Goal: Task Accomplishment & Management: Use online tool/utility

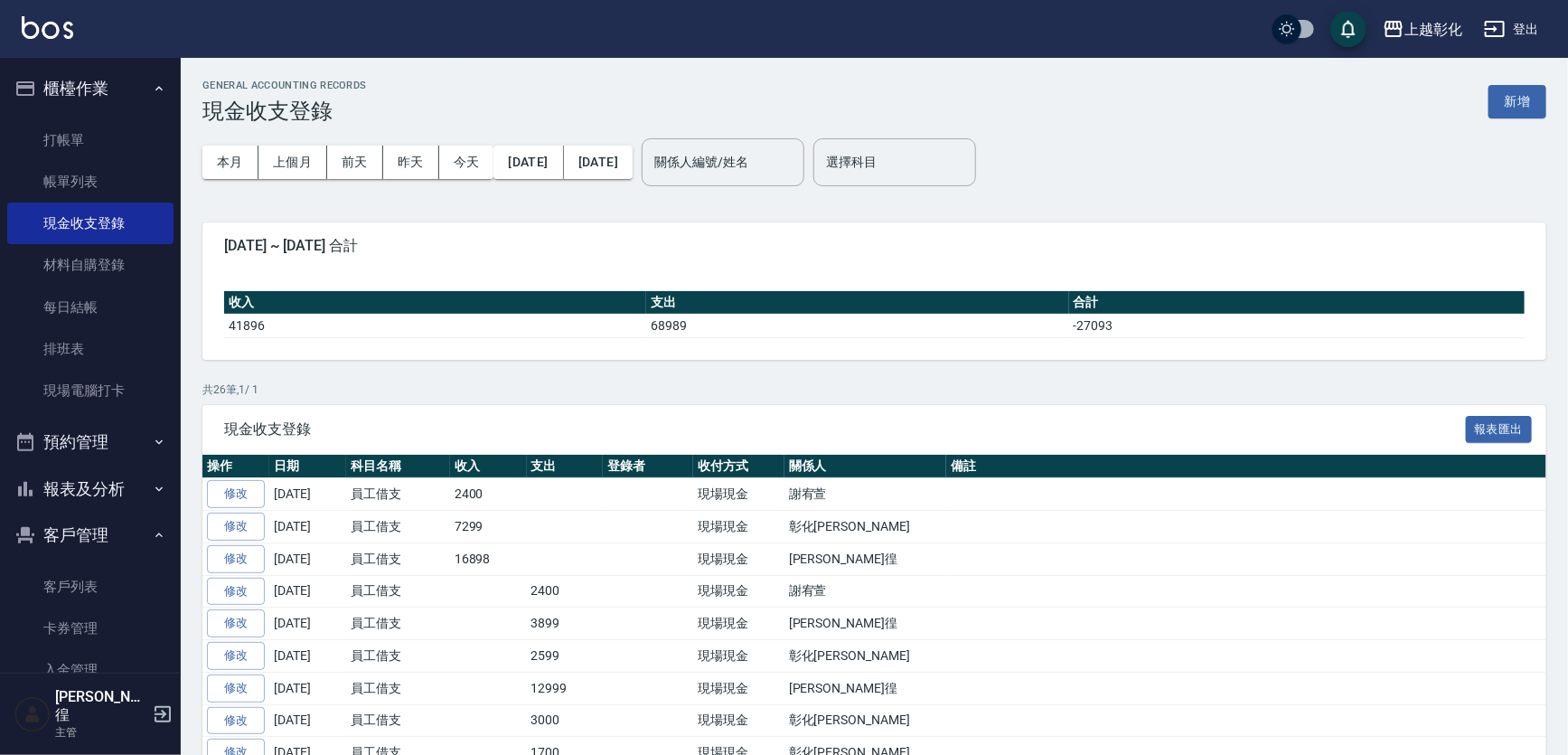
click at [104, 485] on button "報表及分析" at bounding box center [91, 489] width 167 height 47
click at [104, 484] on button "報表及分析" at bounding box center [91, 489] width 167 height 47
click at [108, 532] on button "客戶管理" at bounding box center [91, 535] width 167 height 47
click at [108, 543] on button "客戶管理" at bounding box center [91, 535] width 167 height 47
click at [90, 593] on link "客戶列表" at bounding box center [91, 586] width 167 height 41
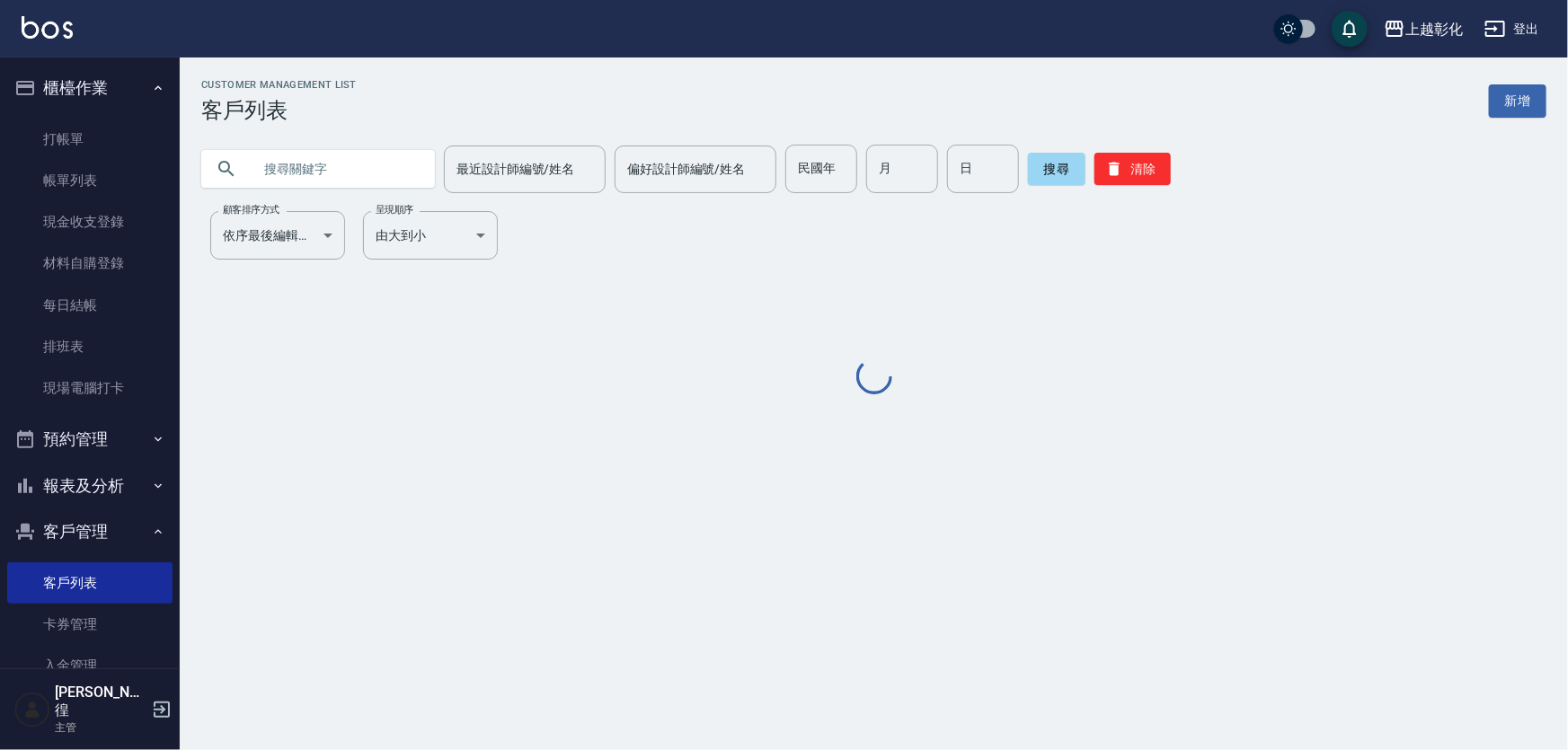
click at [312, 161] on input "text" at bounding box center [336, 169] width 169 height 49
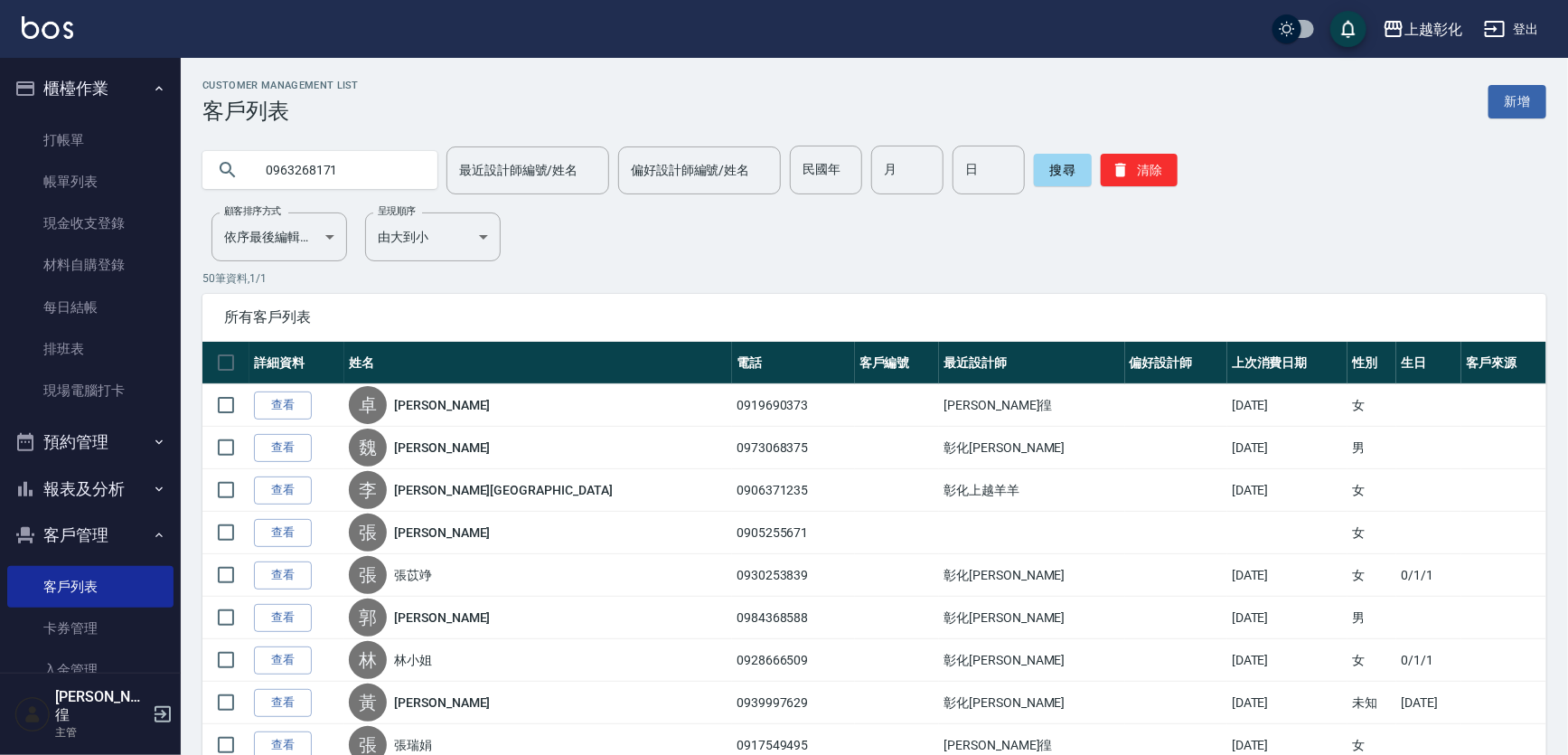
type input "0963268171"
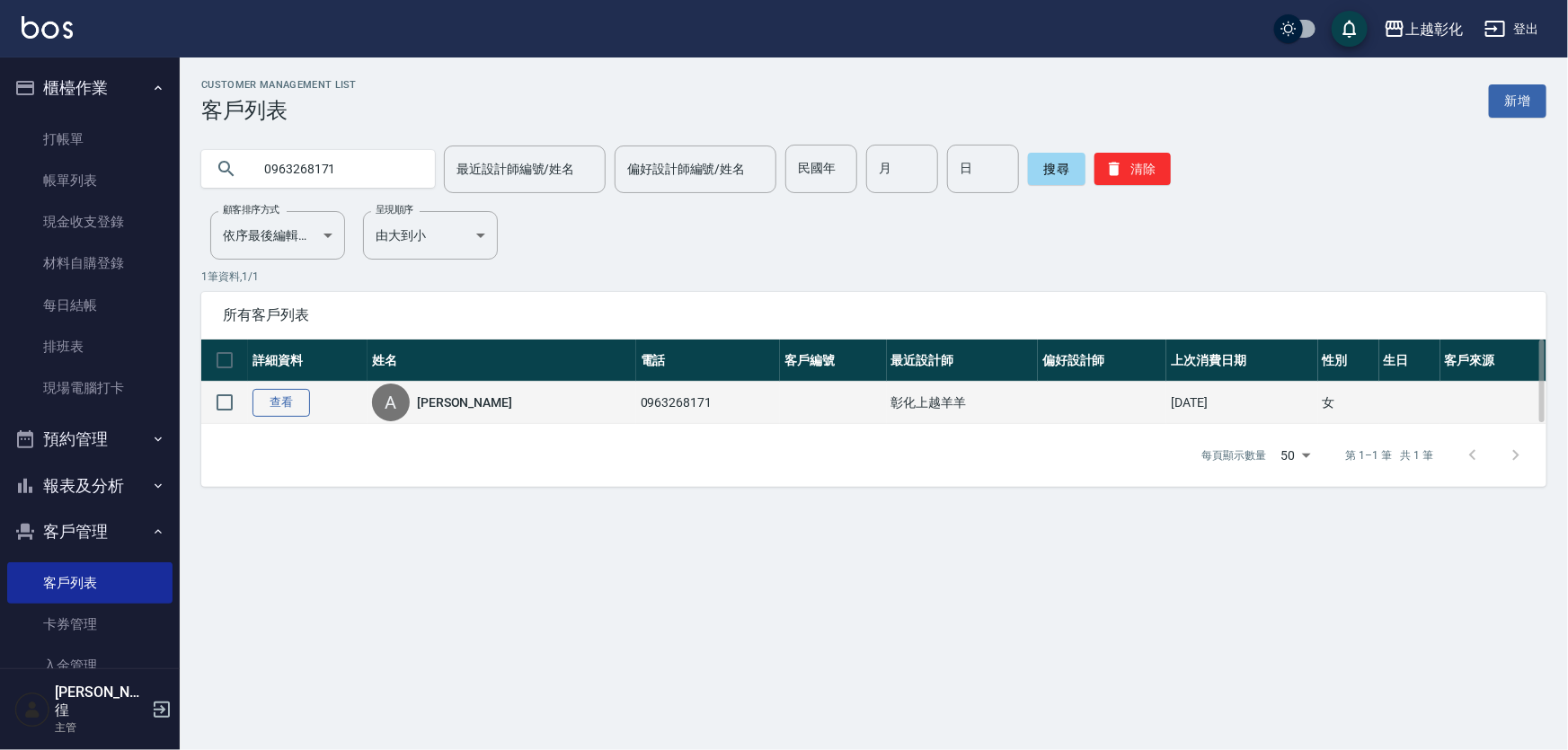
click at [291, 405] on link "查看" at bounding box center [282, 402] width 57 height 28
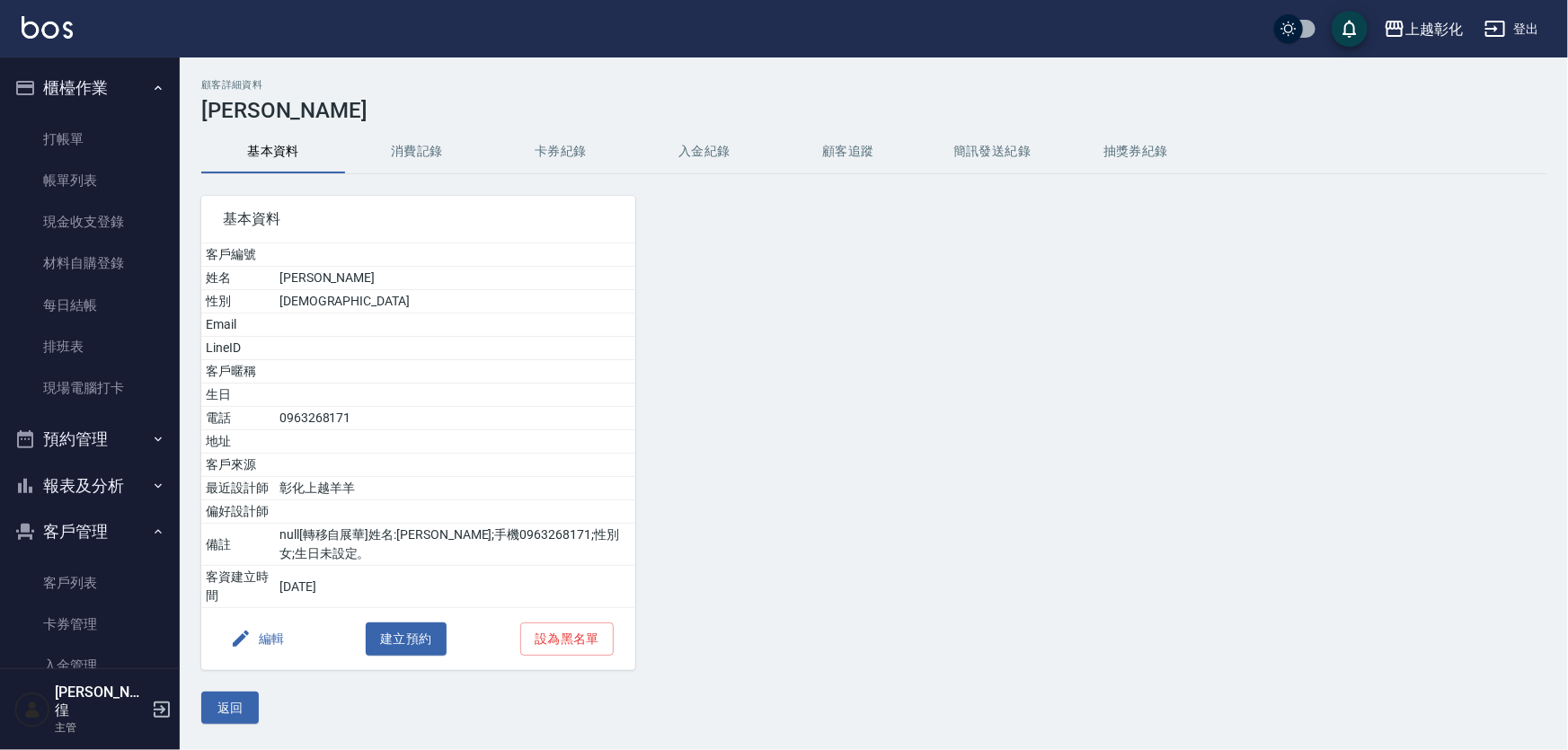
click at [695, 162] on button "入金紀錄" at bounding box center [704, 151] width 144 height 43
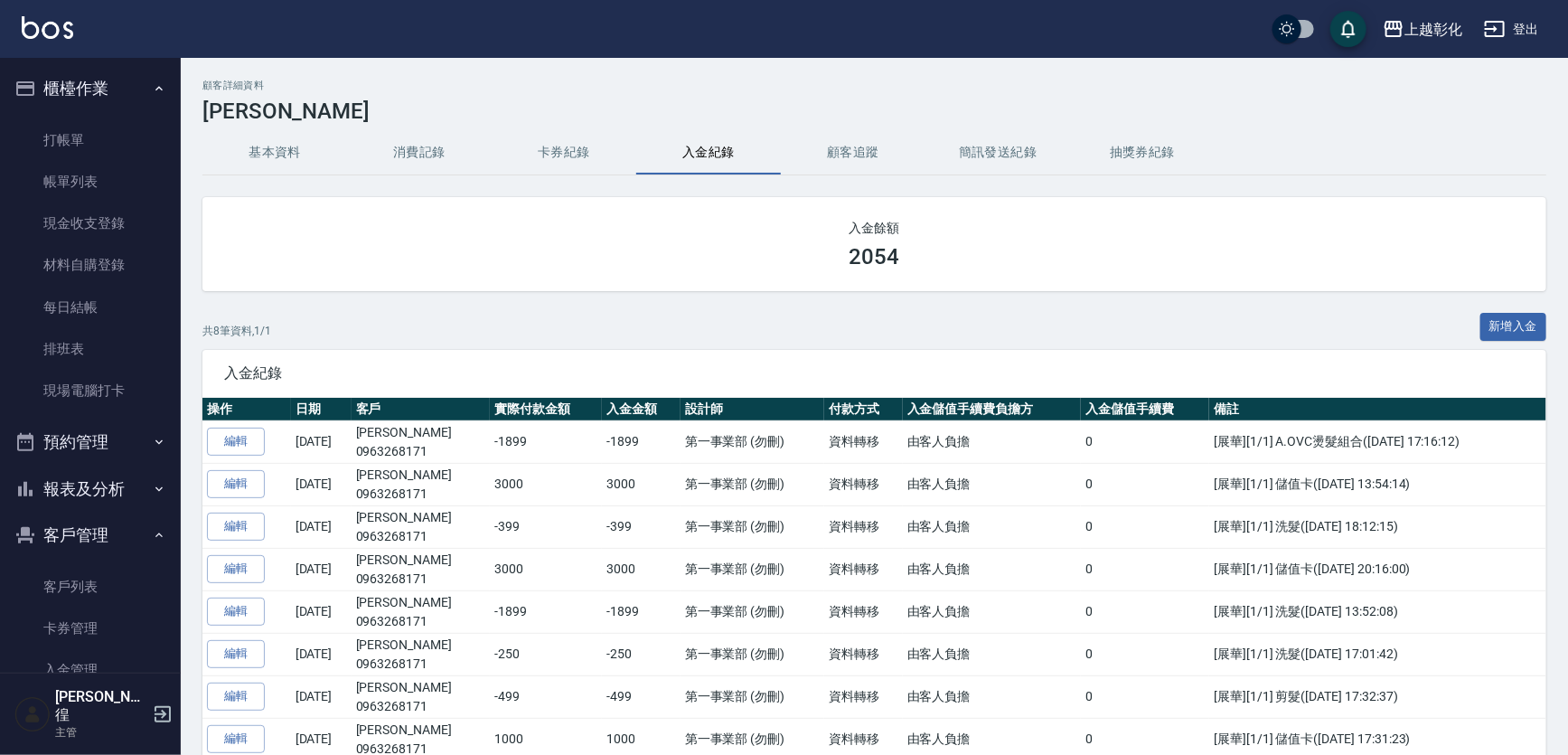
click at [1552, 328] on div "顧客詳細資料 [PERSON_NAME] 基本資料 消費記錄 卡券紀錄 入金紀錄 顧客追蹤 簡訊發送紀錄 抽獎券紀錄 入金餘額 2054 共 8 筆資料, 1…" at bounding box center [875, 594] width 1388 height 1028
click at [1513, 326] on button "新增入金" at bounding box center [1513, 327] width 66 height 28
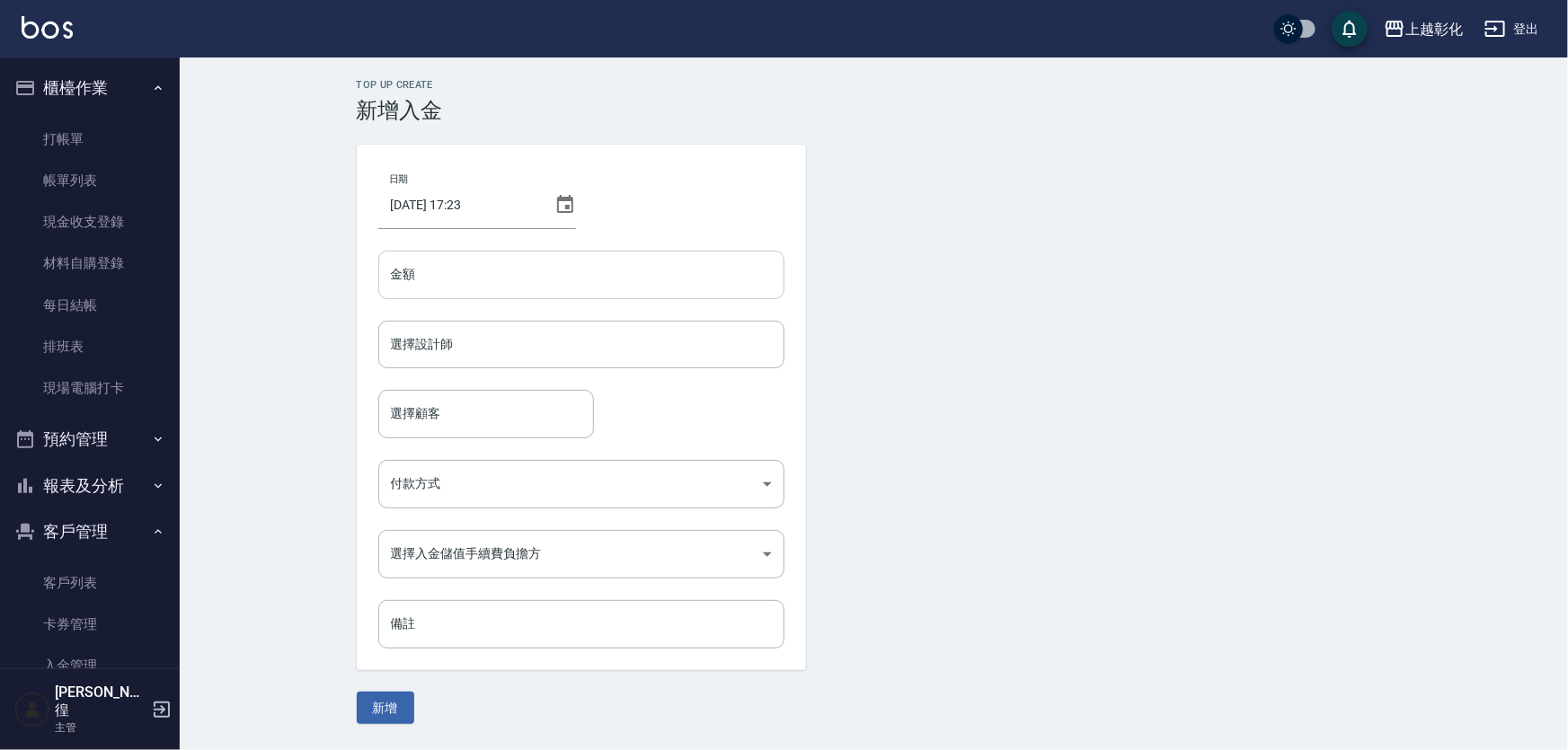
click at [580, 287] on input "金額" at bounding box center [581, 275] width 406 height 49
type input "-1899"
click at [543, 332] on input "選擇設計師" at bounding box center [580, 344] width 390 height 32
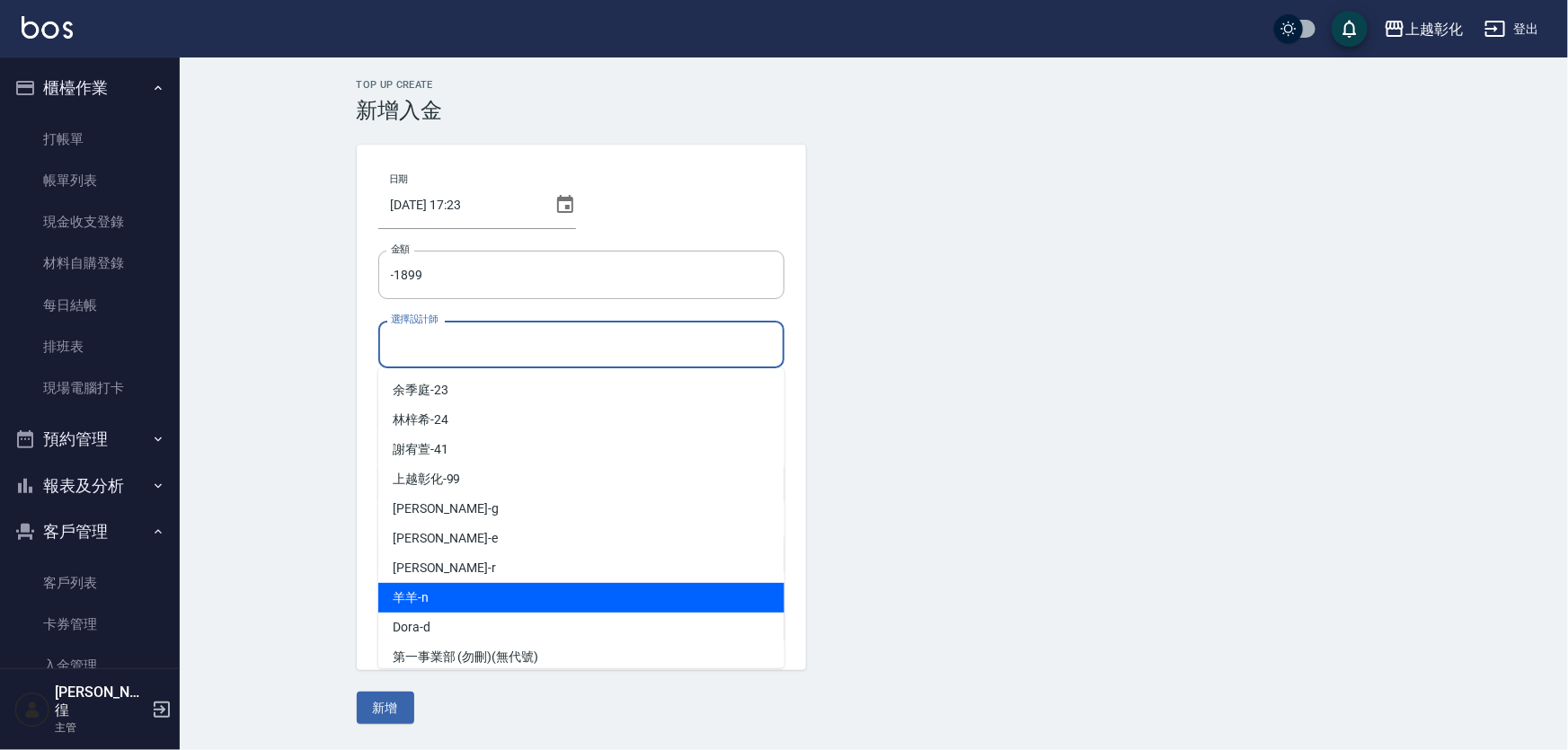
click at [410, 602] on span "羊羊 -n" at bounding box center [411, 598] width 36 height 19
type input "羊羊-n"
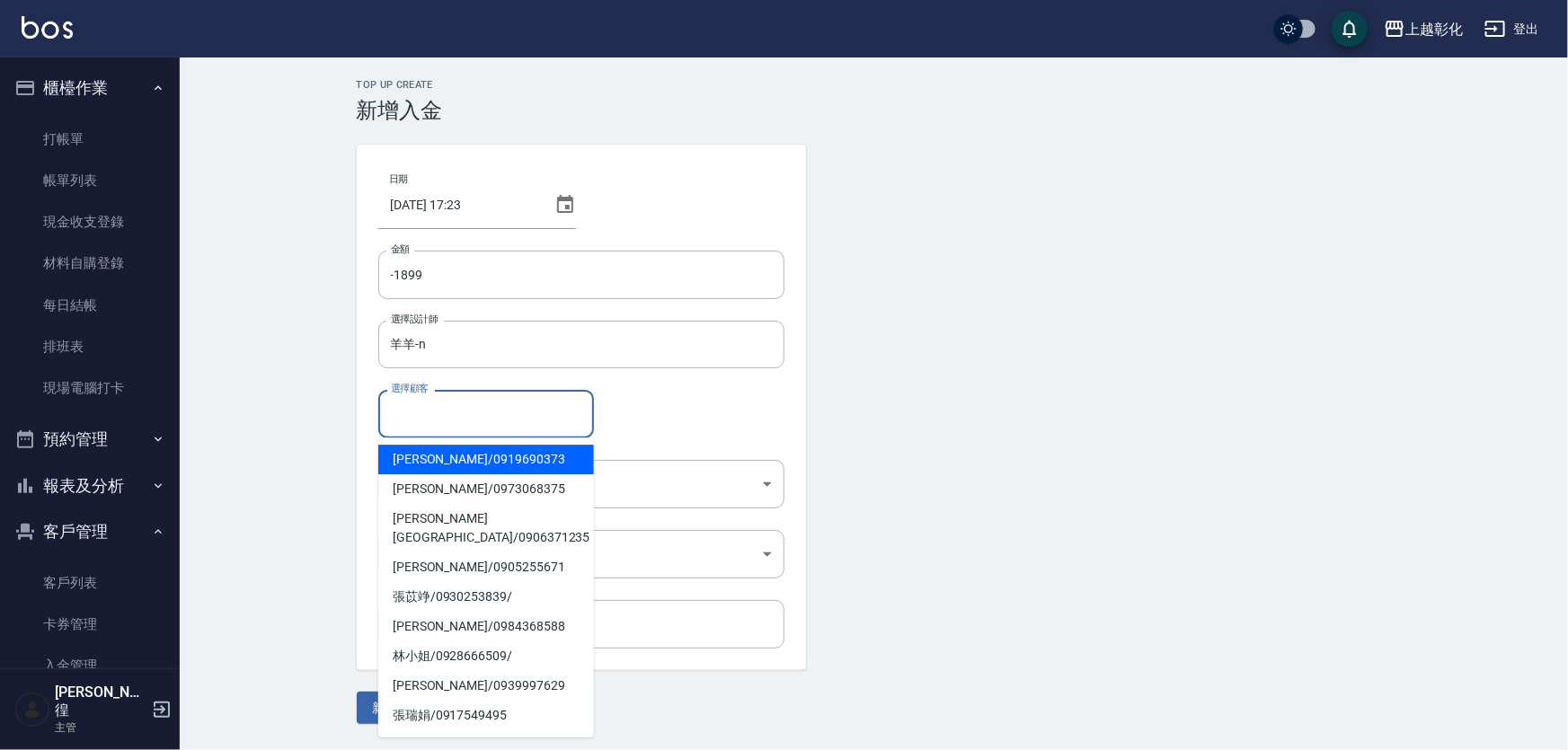
click at [420, 420] on input "選擇顧客" at bounding box center [486, 414] width 199 height 32
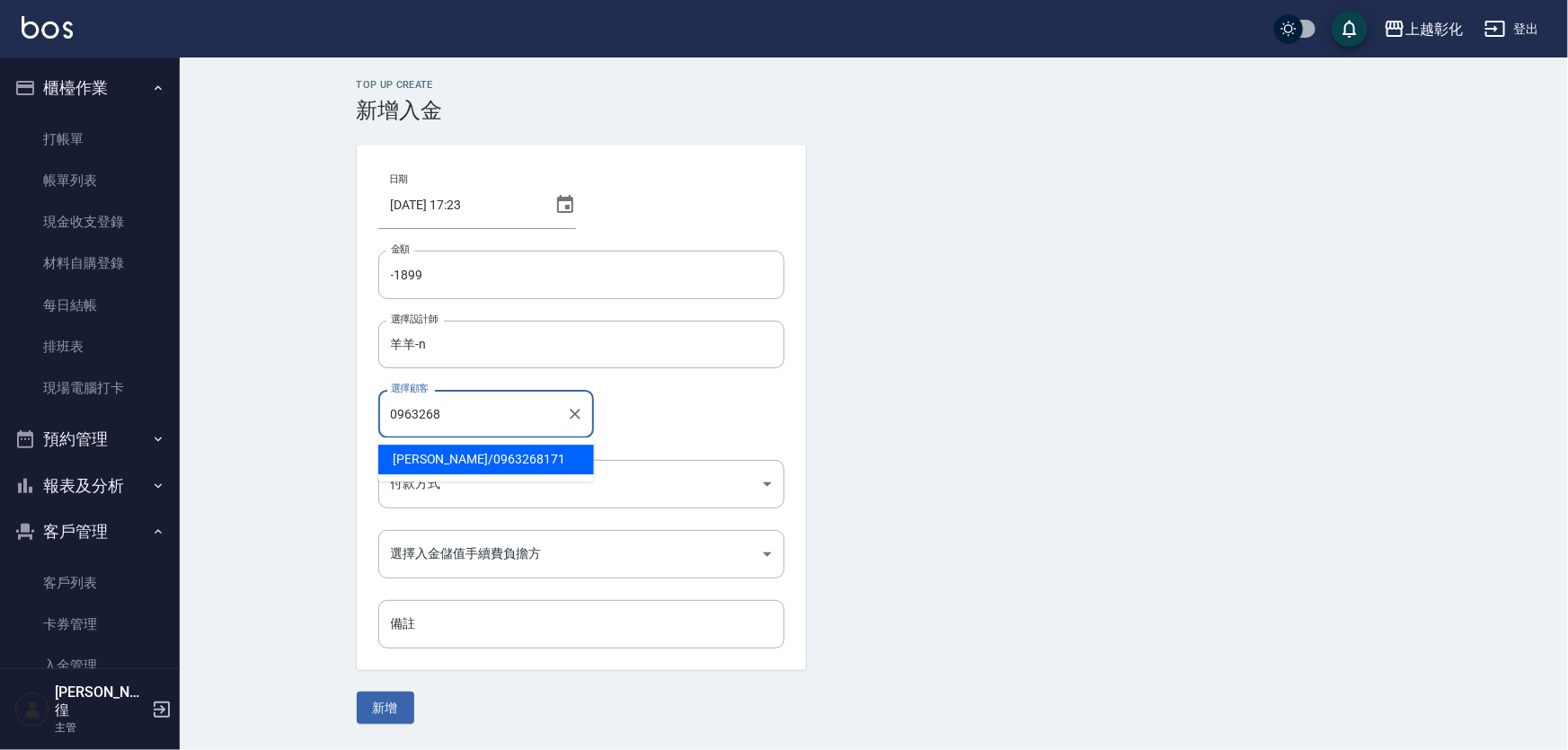
click at [447, 456] on span "[PERSON_NAME]/ 0963268171" at bounding box center [486, 459] width 216 height 30
type input "[PERSON_NAME]/0963268171"
click at [454, 489] on body "上越彰化 登出 櫃檯作業 打帳單 帳單列表 現金收支登錄 材料自購登錄 每日結帳 排班表 現場電腦打卡 預約管理 預約管理 單日預約紀錄 單週預約紀錄 報表及…" at bounding box center [784, 375] width 1568 height 750
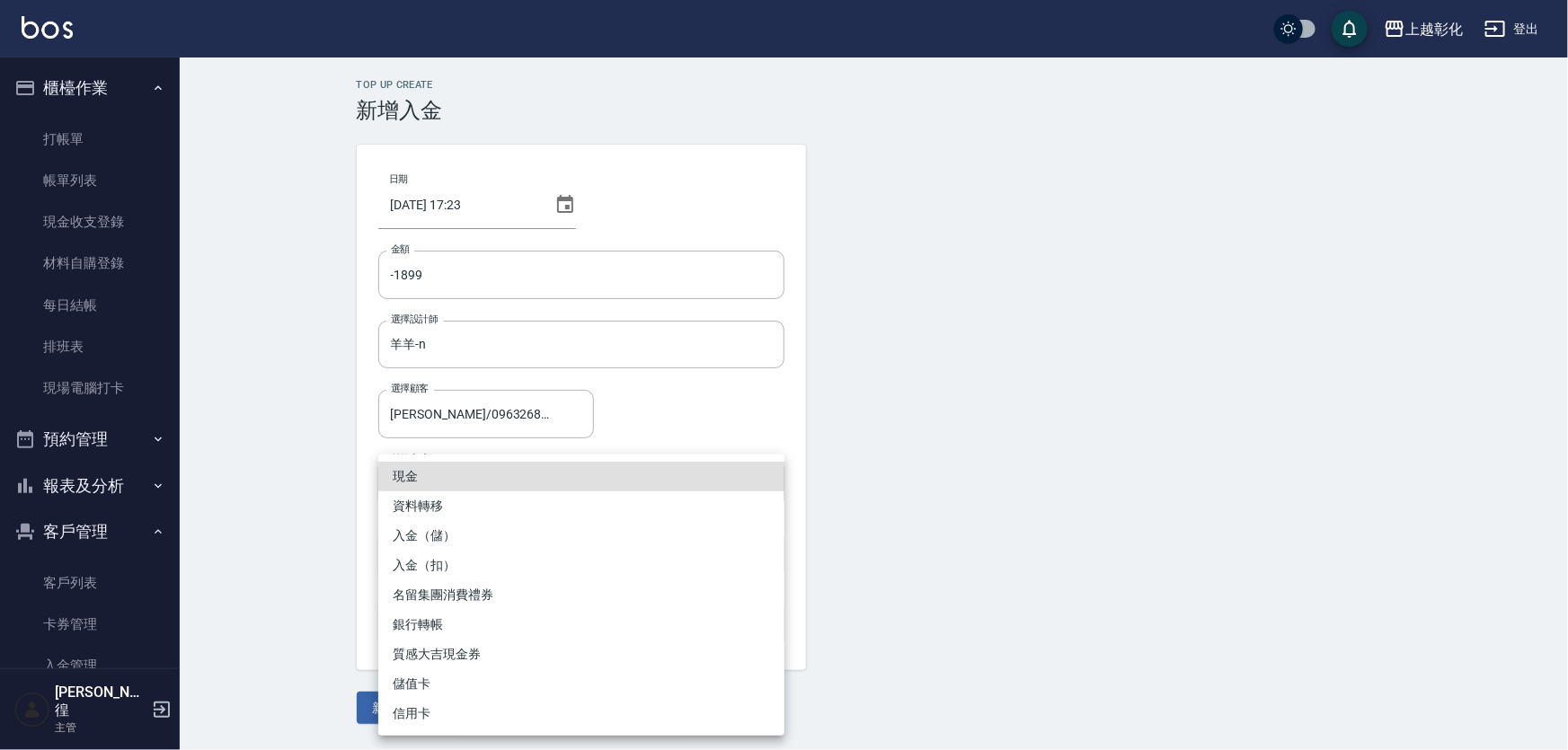
click at [466, 561] on li "入金（扣）" at bounding box center [581, 565] width 406 height 30
type input "入金（扣）"
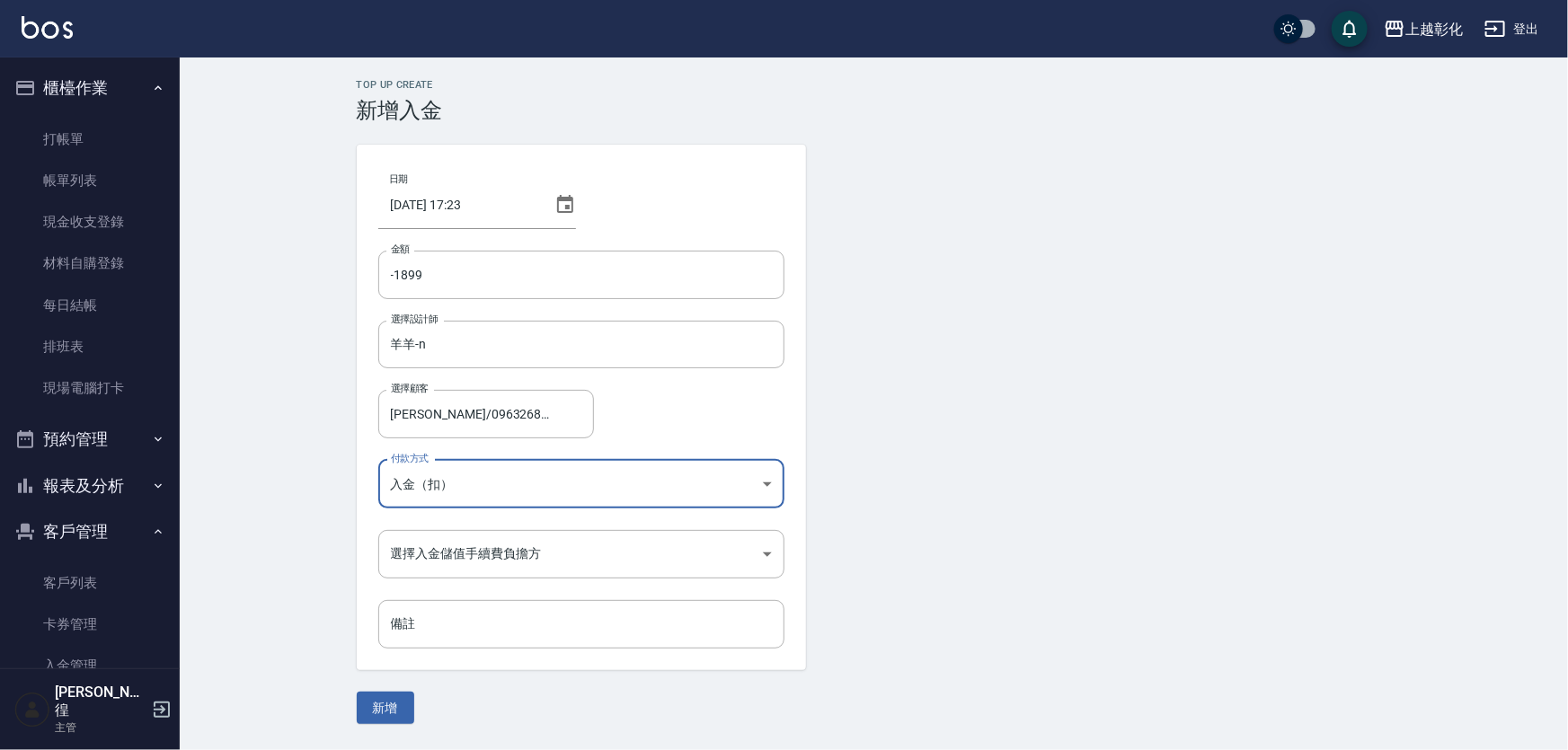
click at [466, 561] on body "上越彰化 登出 櫃檯作業 打帳單 帳單列表 現金收支登錄 材料自購登錄 每日結帳 排班表 現場電腦打卡 預約管理 預約管理 單日預約紀錄 單週預約紀錄 報表及…" at bounding box center [784, 375] width 1568 height 750
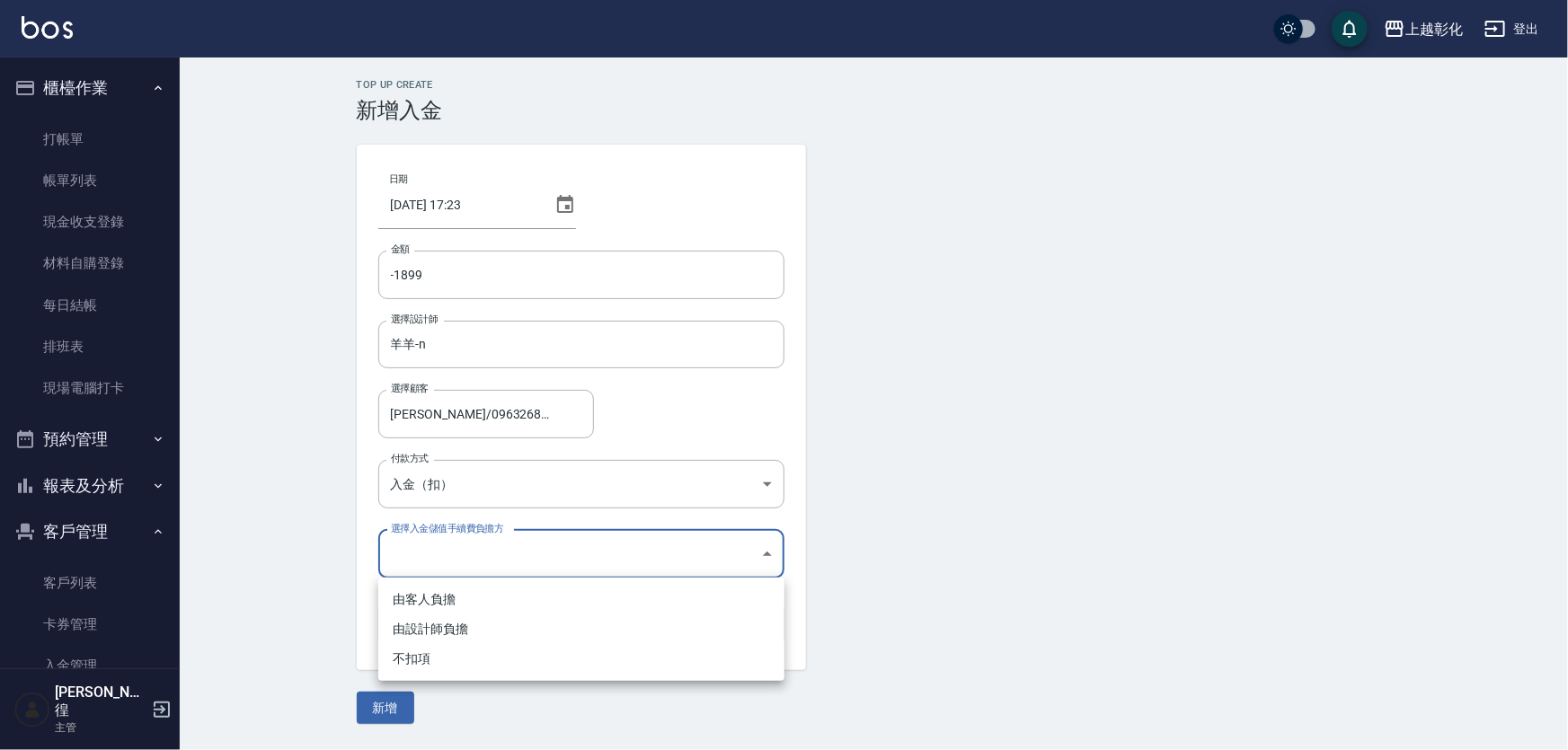
click at [430, 659] on li "不扣項" at bounding box center [581, 659] width 406 height 30
type input "WITHOUTHANDLINGFEE"
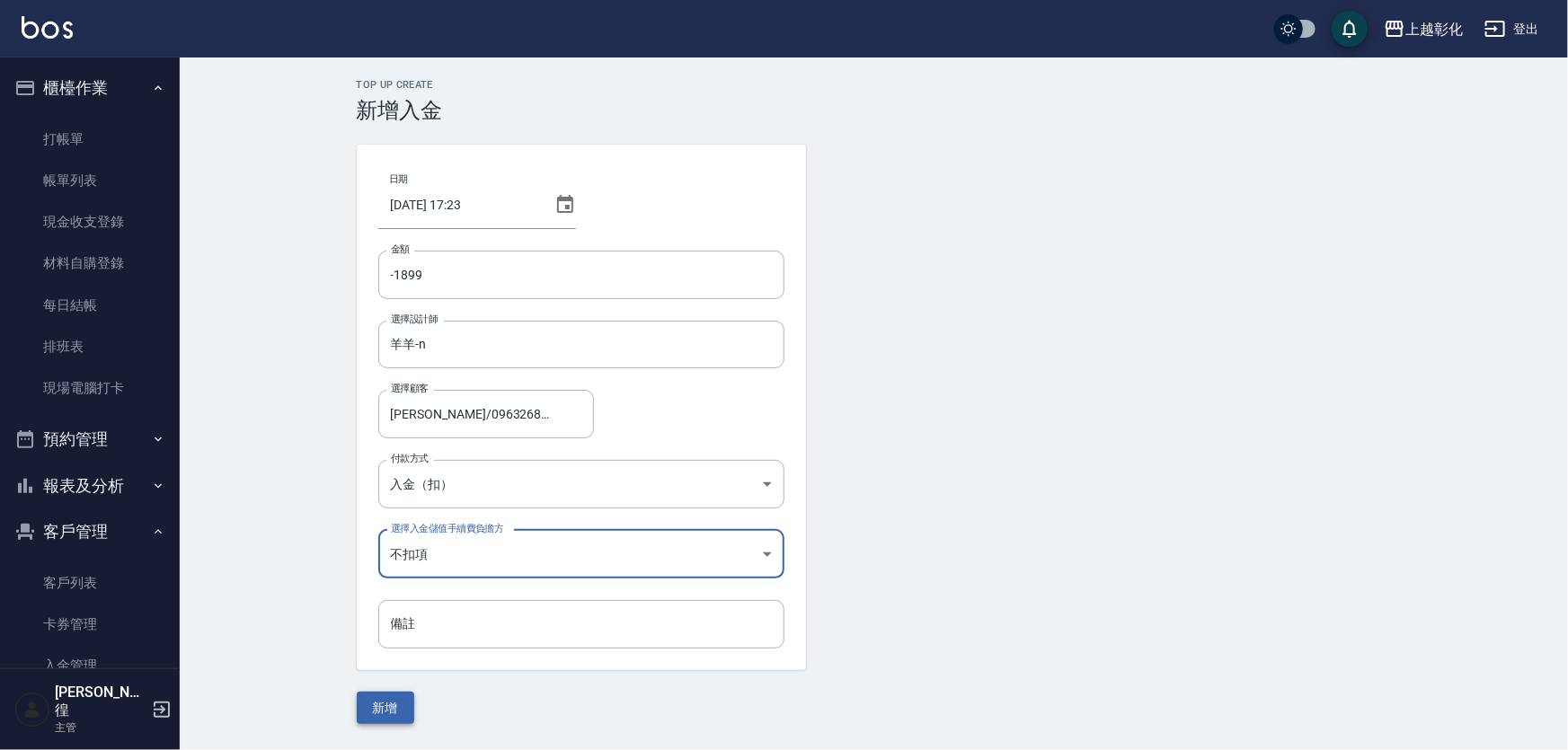
click at [396, 710] on button "新增" at bounding box center [385, 708] width 57 height 34
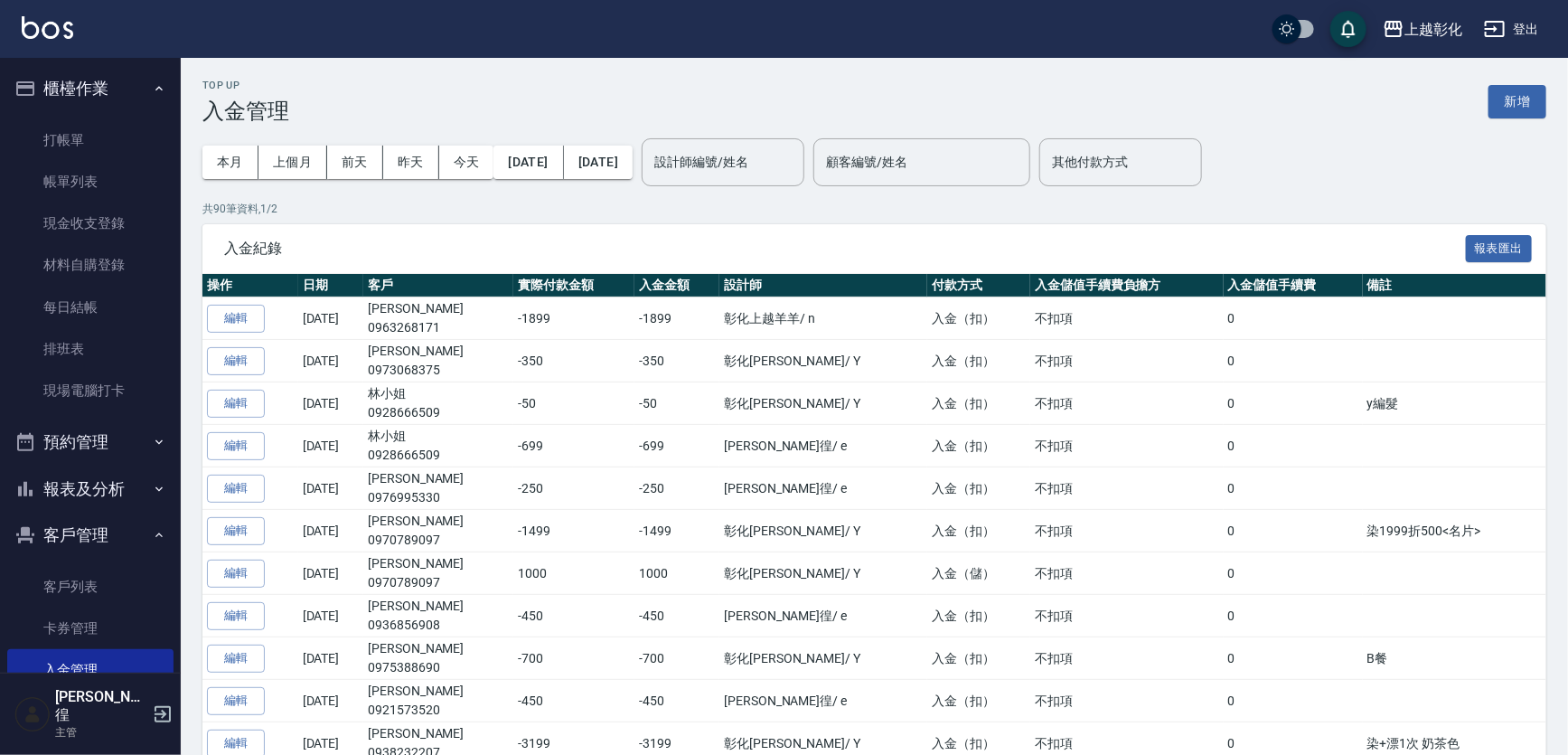
click at [136, 82] on button "櫃檯作業" at bounding box center [91, 89] width 167 height 47
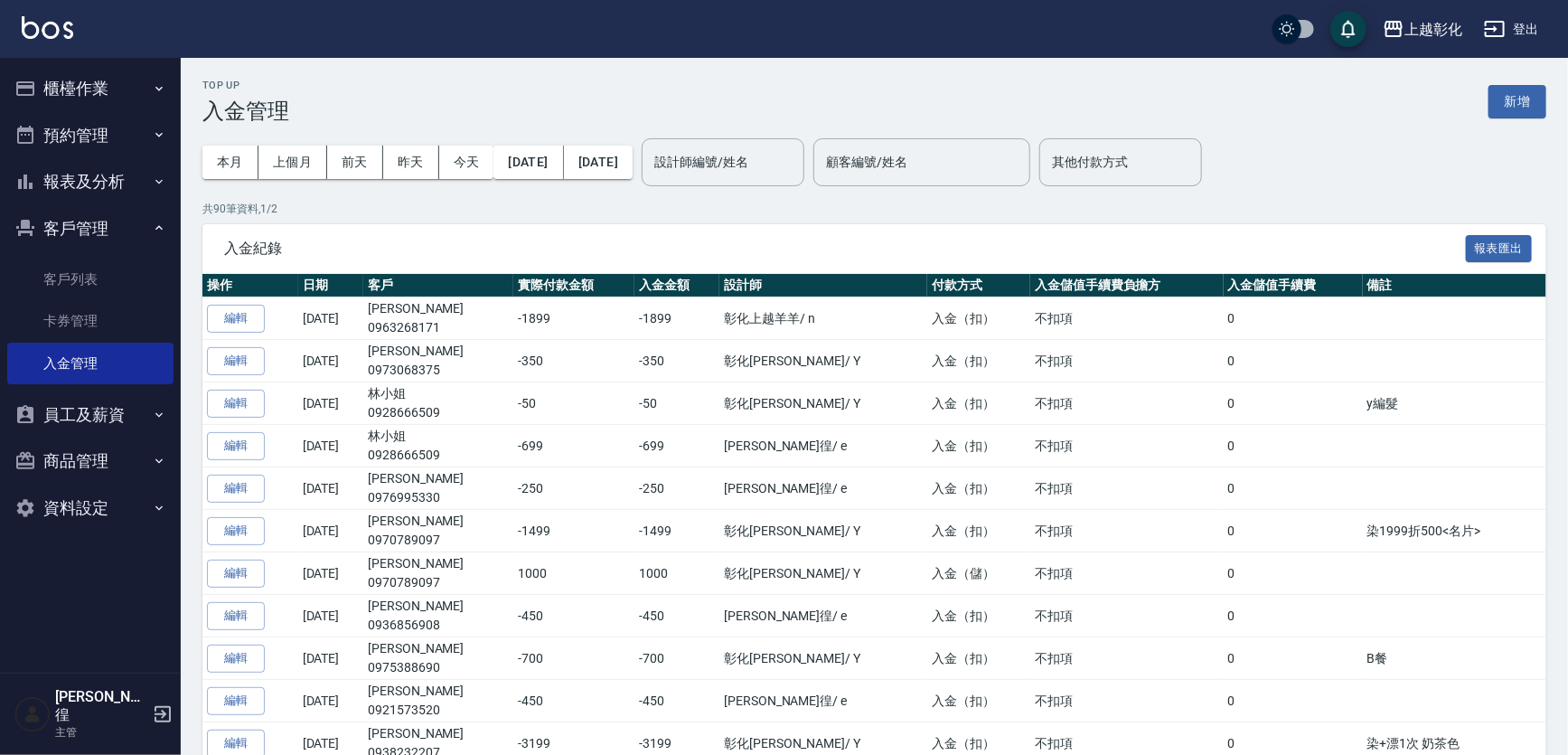
click at [131, 240] on button "客戶管理" at bounding box center [91, 229] width 167 height 47
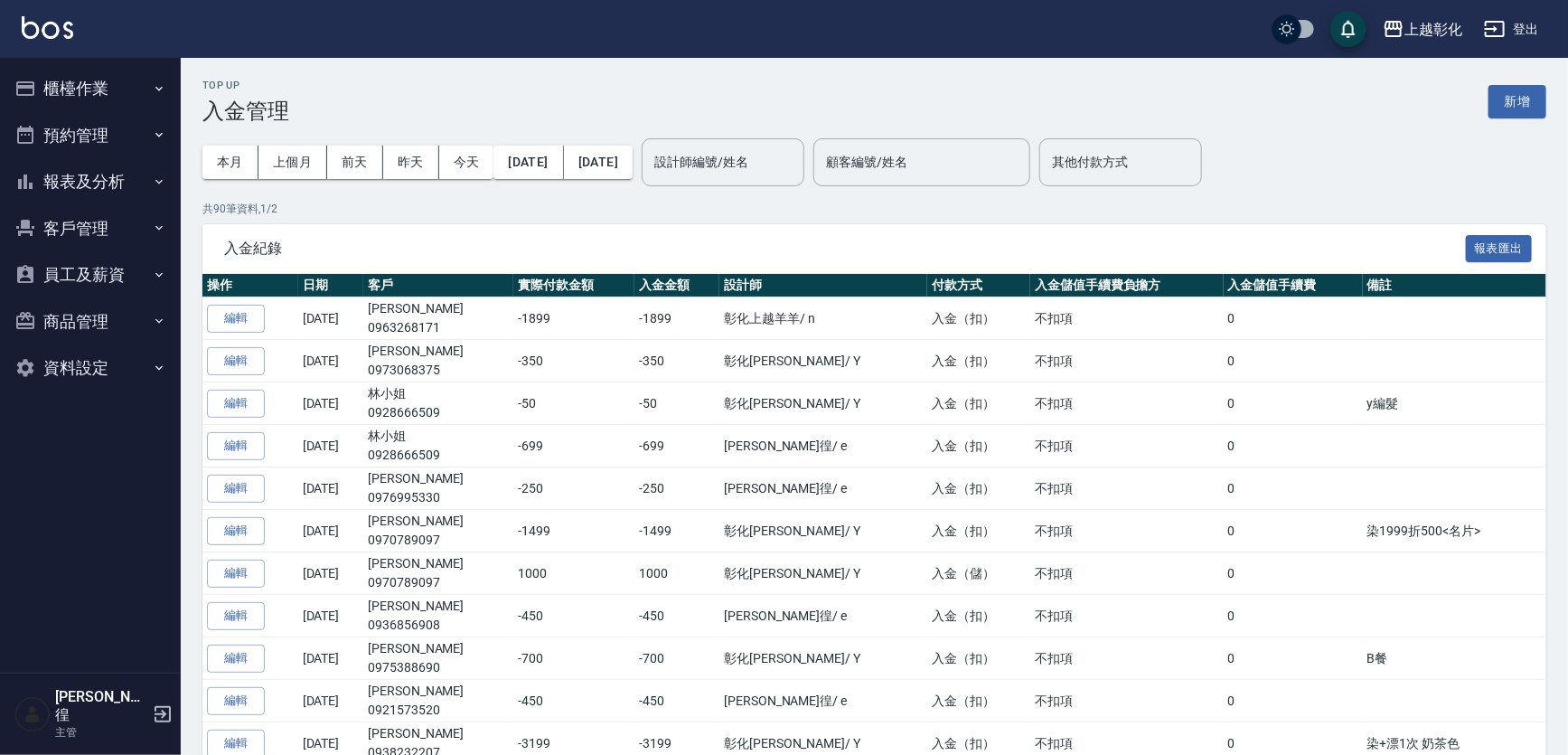
click at [130, 194] on button "報表及分析" at bounding box center [91, 181] width 167 height 47
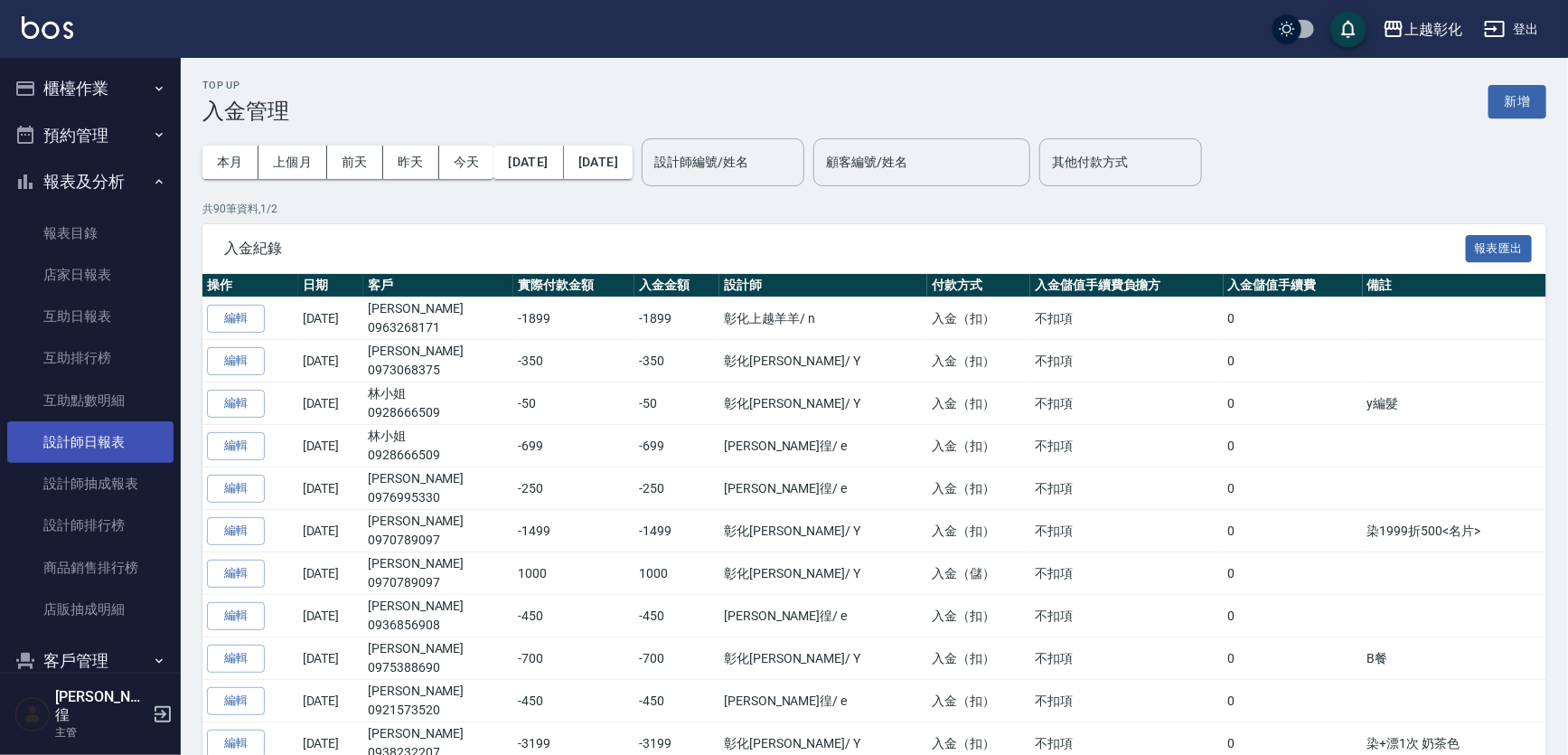
click at [98, 442] on link "設計師日報表" at bounding box center [91, 442] width 167 height 41
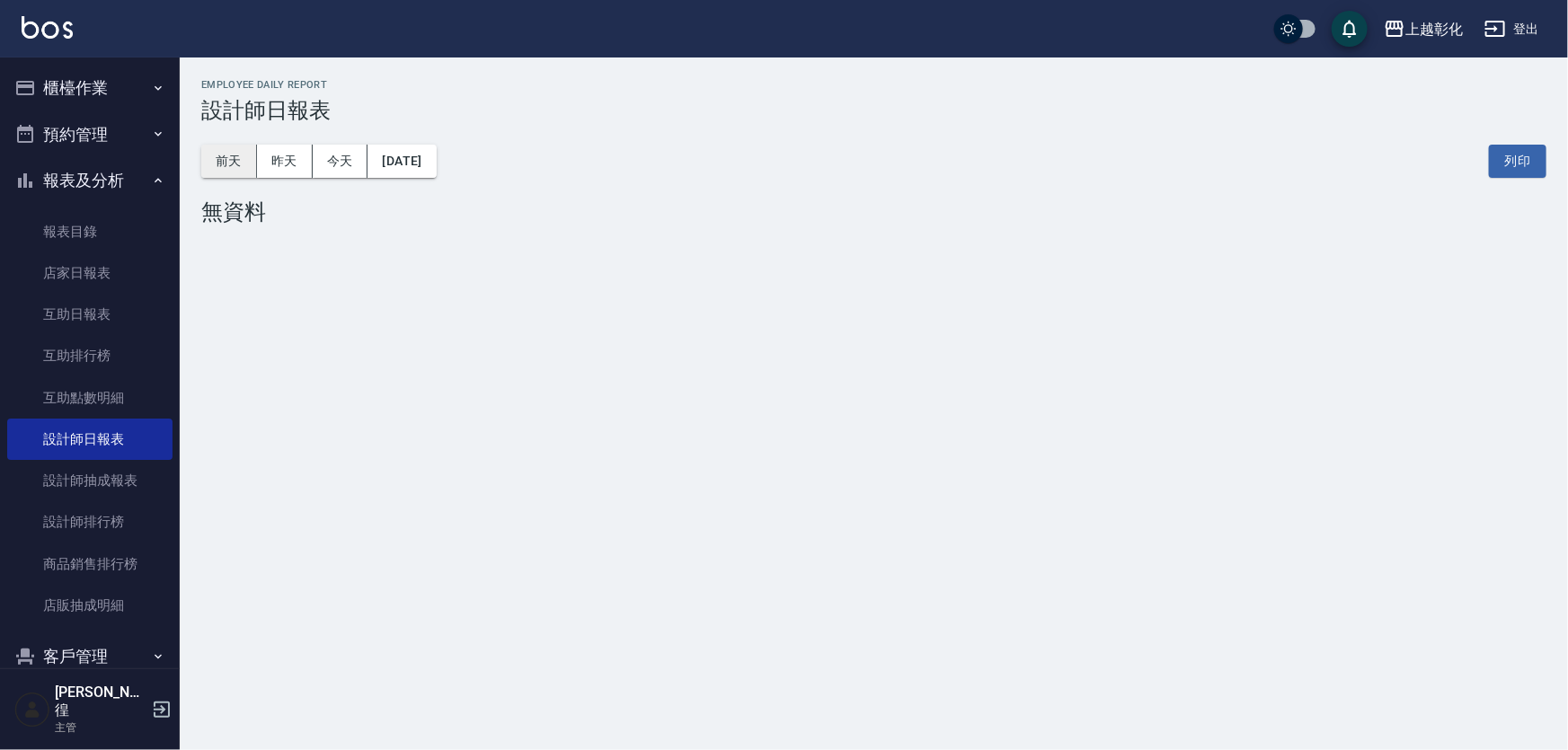
click at [235, 175] on button "前天" at bounding box center [229, 161] width 56 height 34
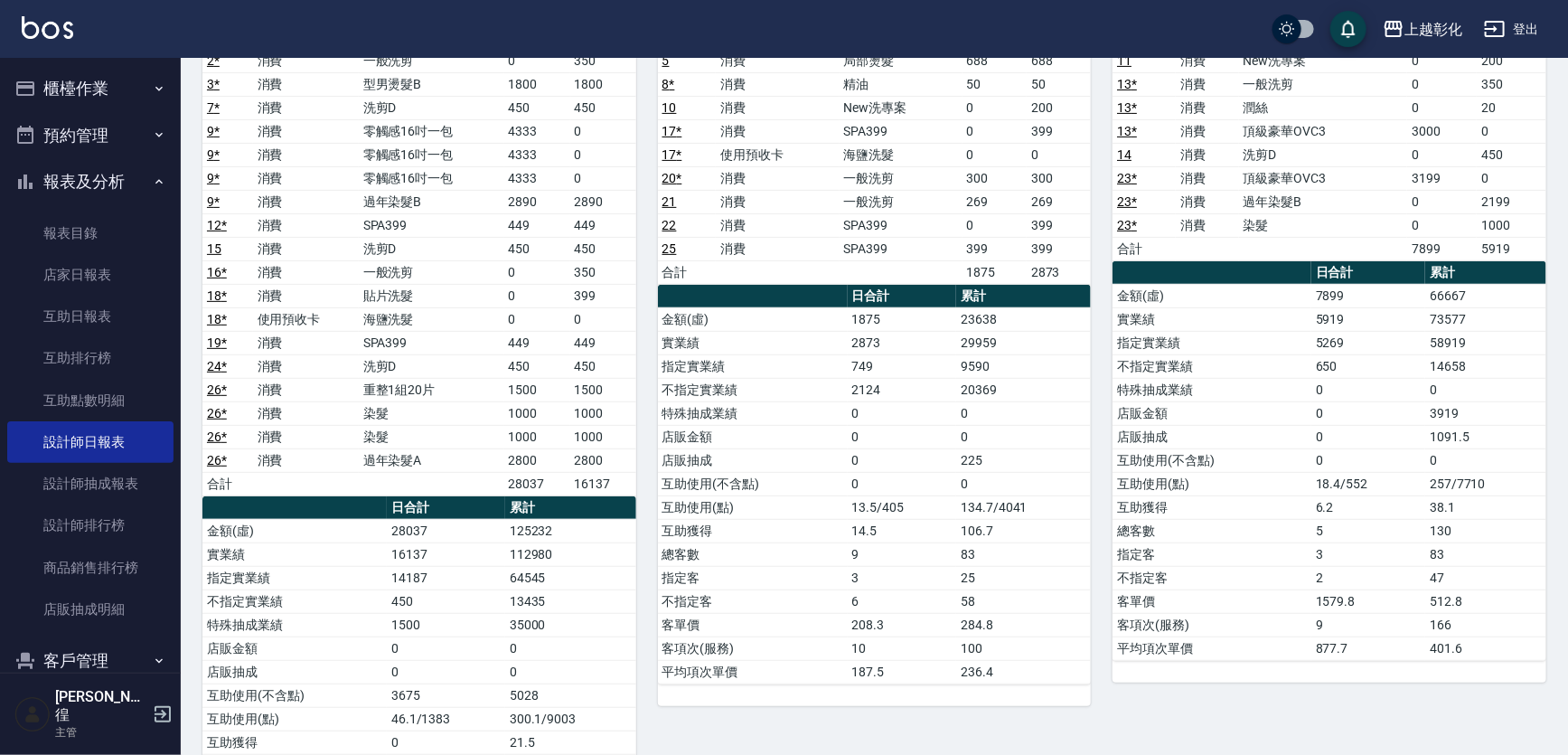
scroll to position [81, 0]
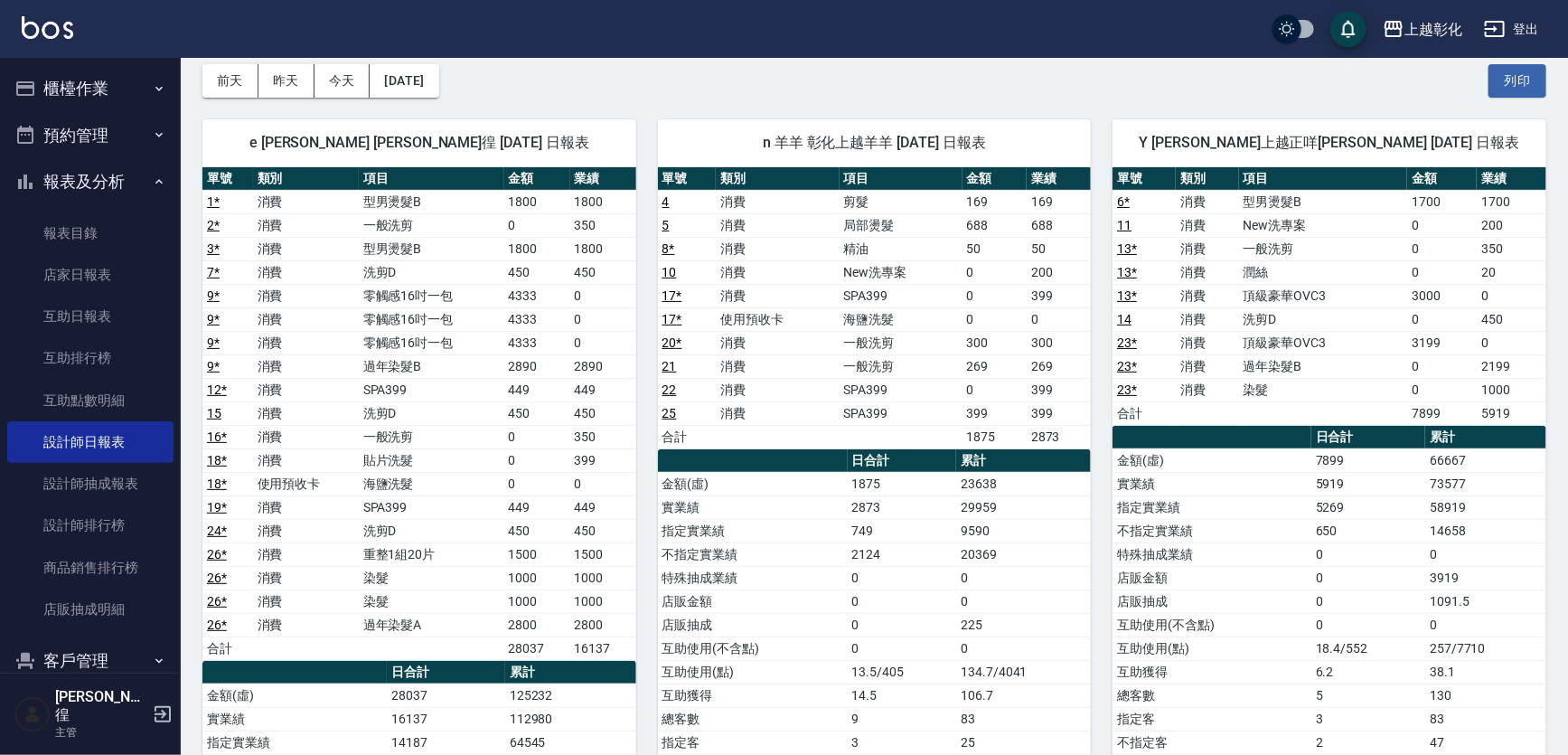
drag, startPoint x: 146, startPoint y: 178, endPoint x: 139, endPoint y: 161, distance: 18.4
click at [152, 177] on icon "button" at bounding box center [159, 181] width 14 height 14
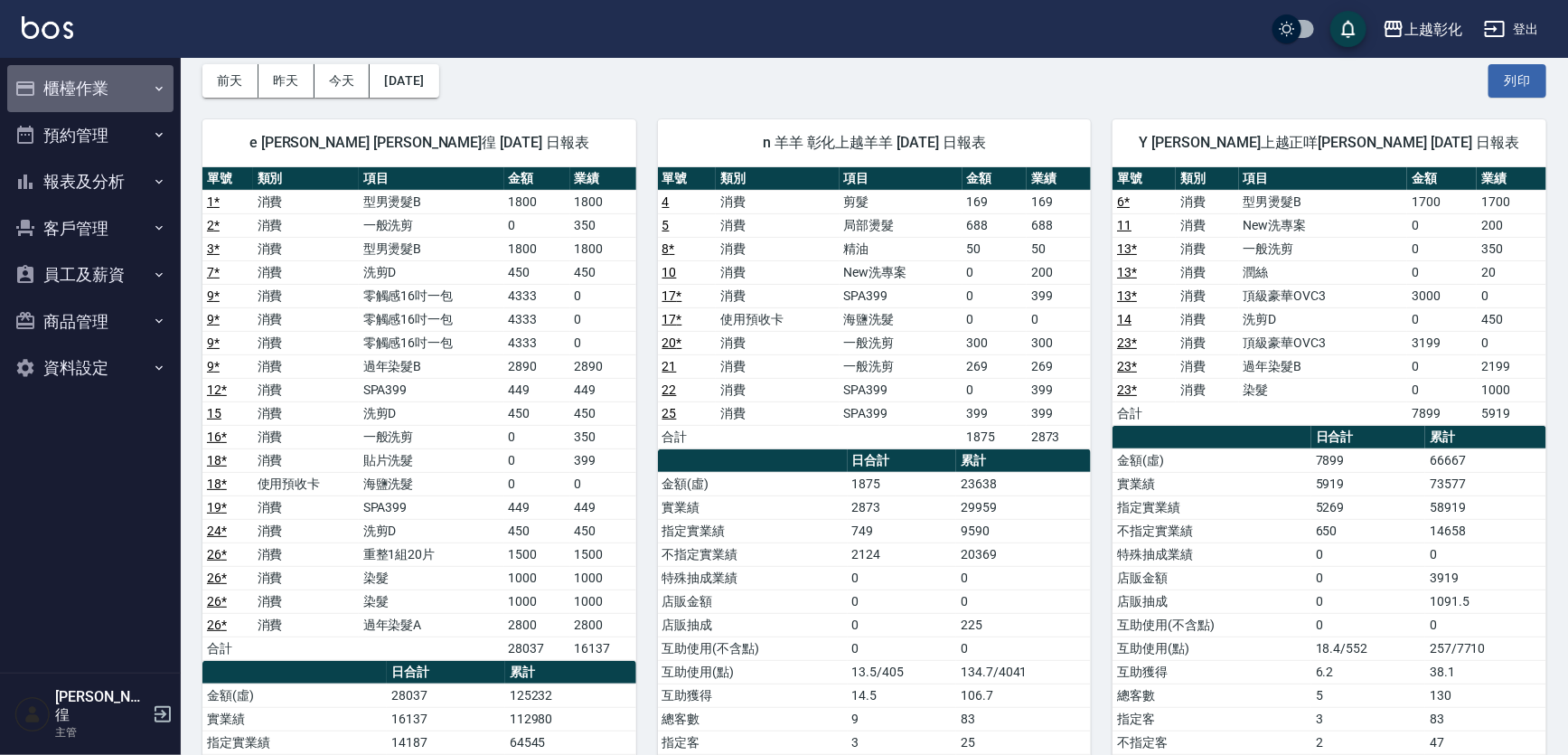
click at [114, 82] on button "櫃檯作業" at bounding box center [91, 89] width 167 height 47
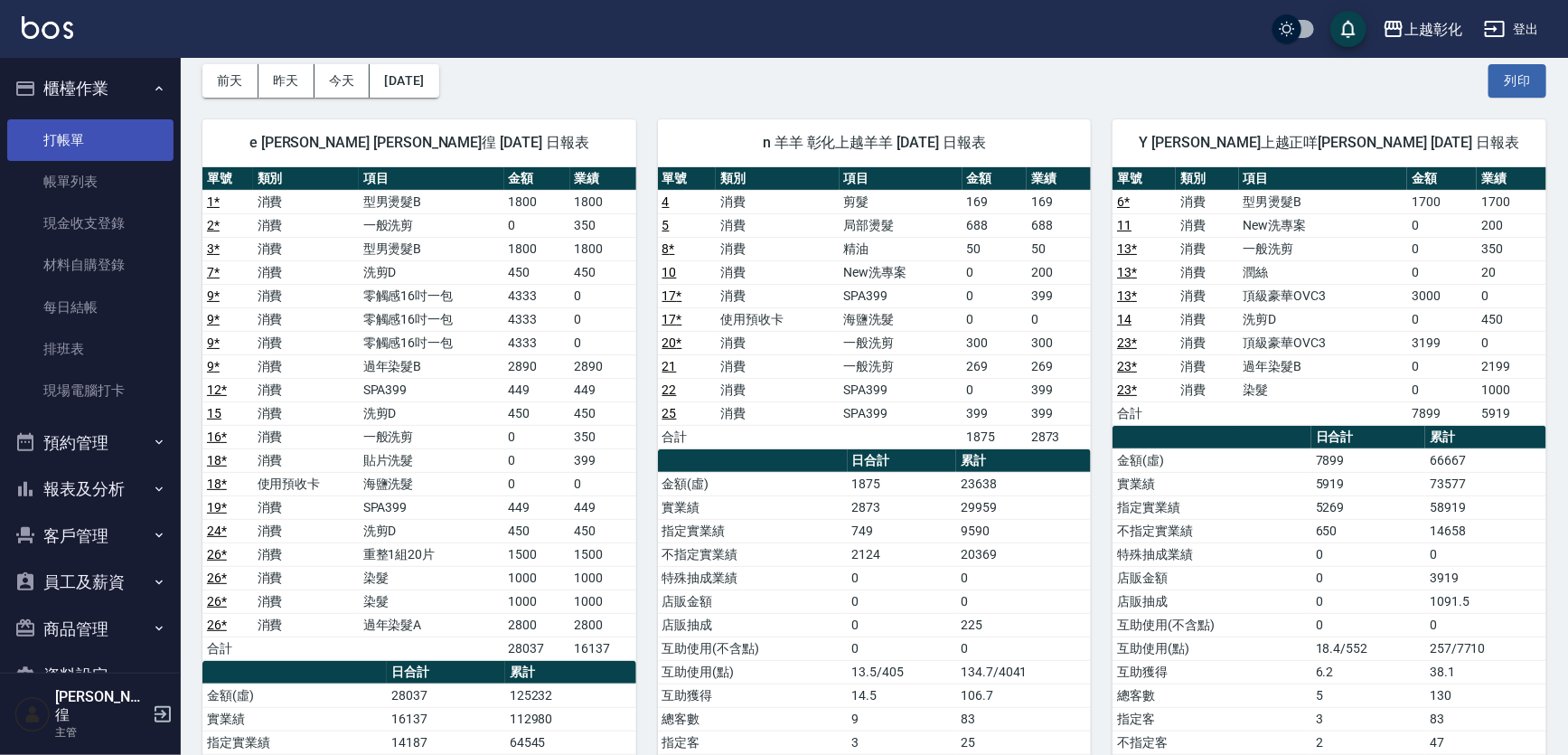
click at [125, 150] on link "打帳單" at bounding box center [91, 140] width 167 height 41
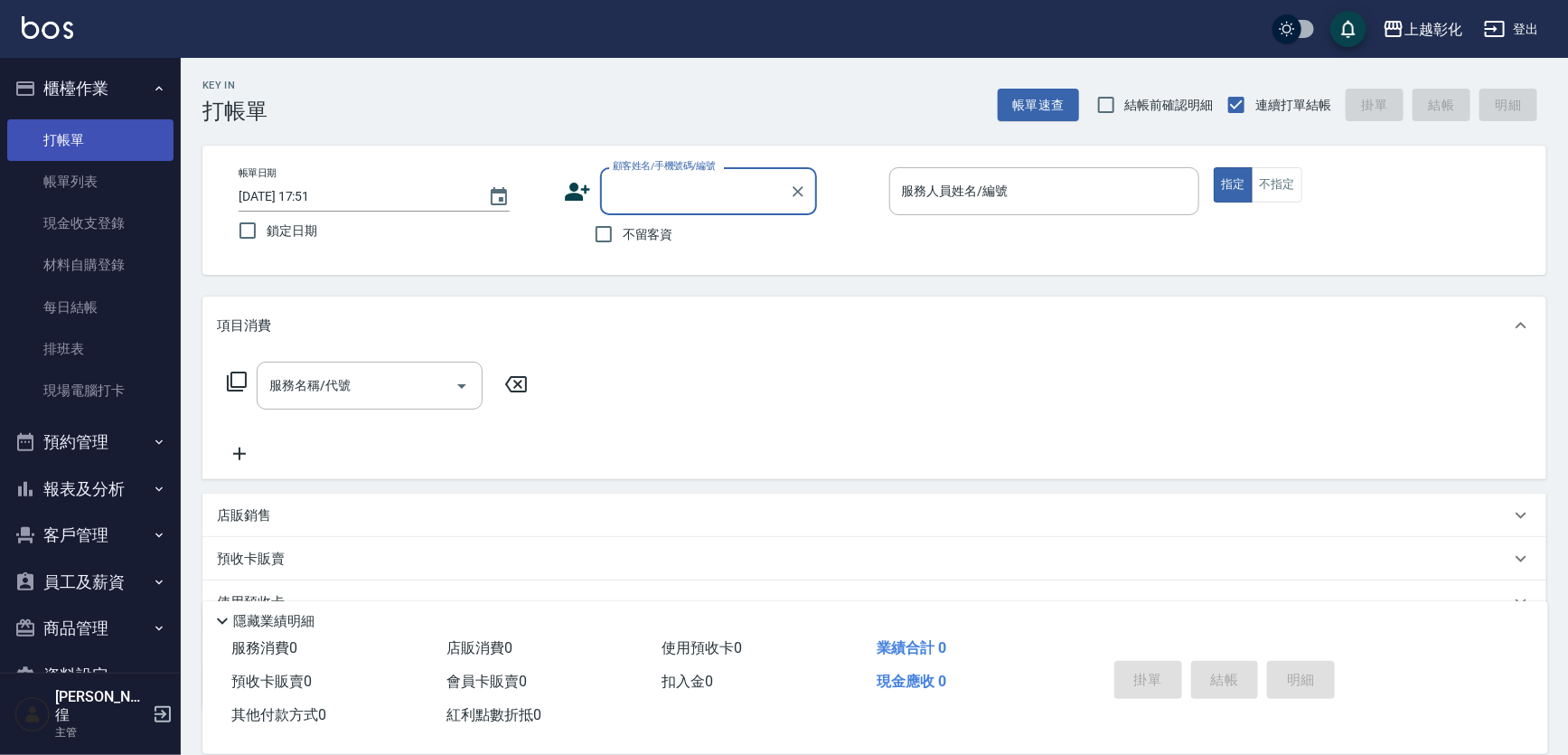
click at [74, 141] on link "打帳單" at bounding box center [91, 140] width 167 height 41
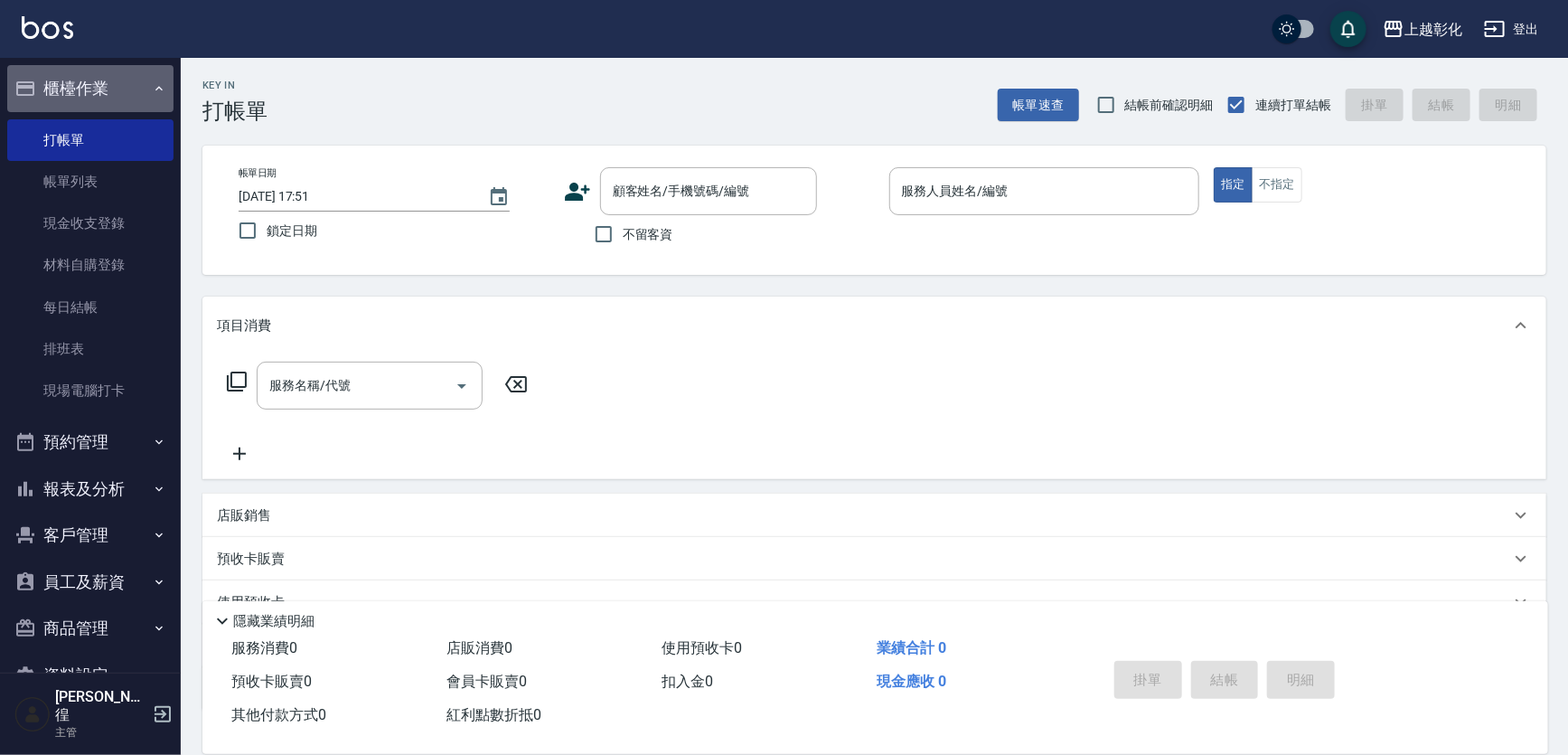
click at [97, 103] on button "櫃檯作業" at bounding box center [91, 89] width 167 height 47
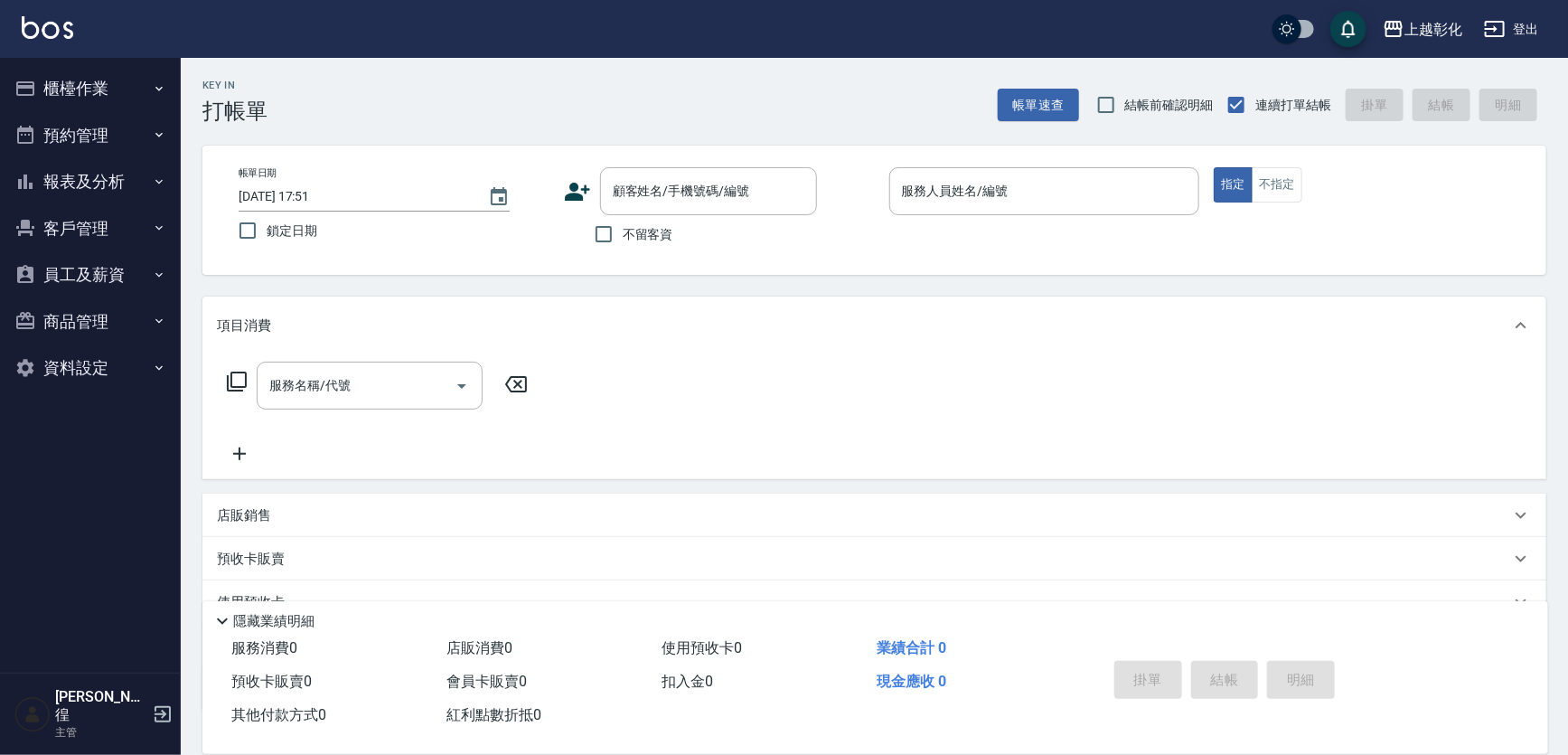
click at [74, 272] on button "員工及薪資" at bounding box center [91, 275] width 167 height 47
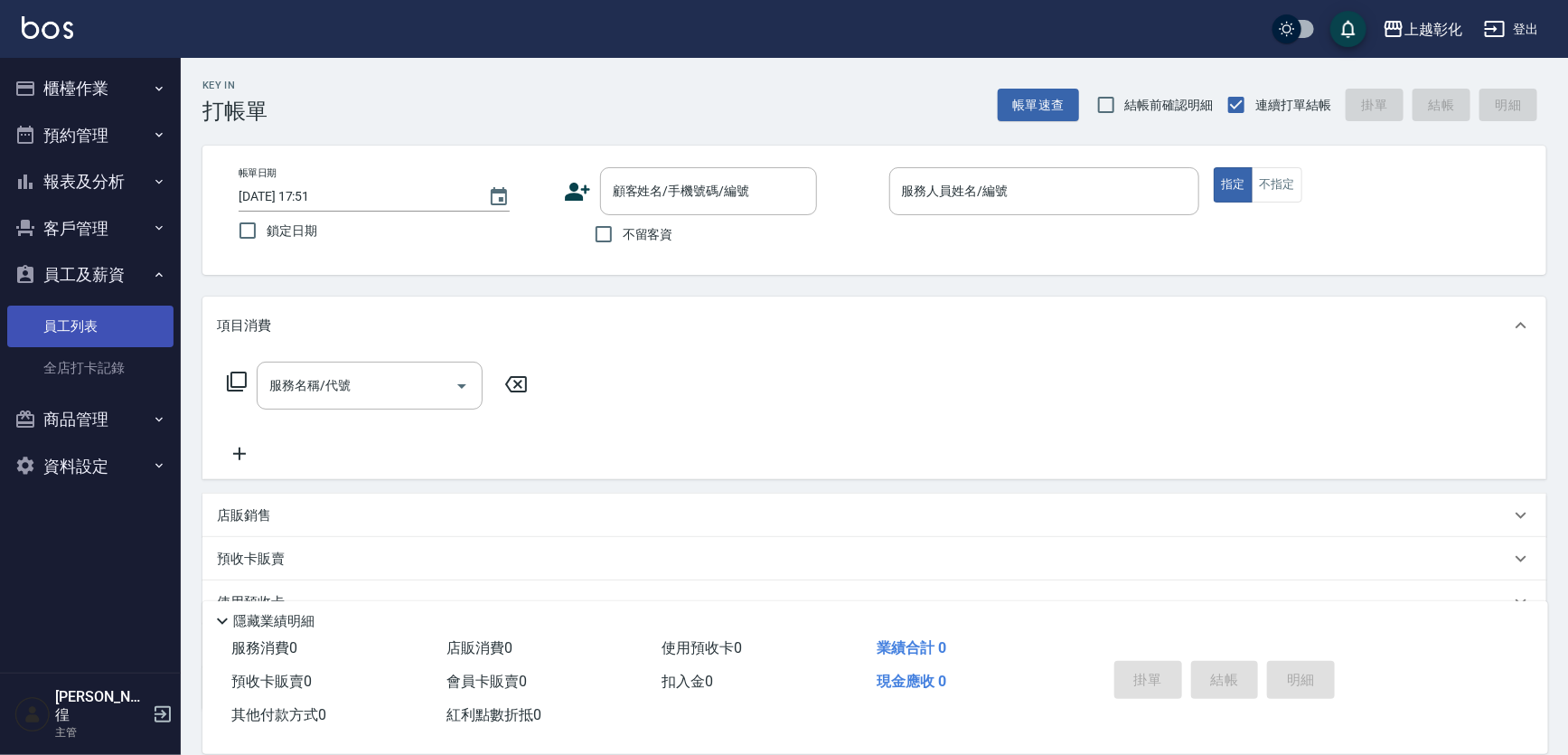
click at [95, 324] on link "員工列表" at bounding box center [91, 326] width 167 height 41
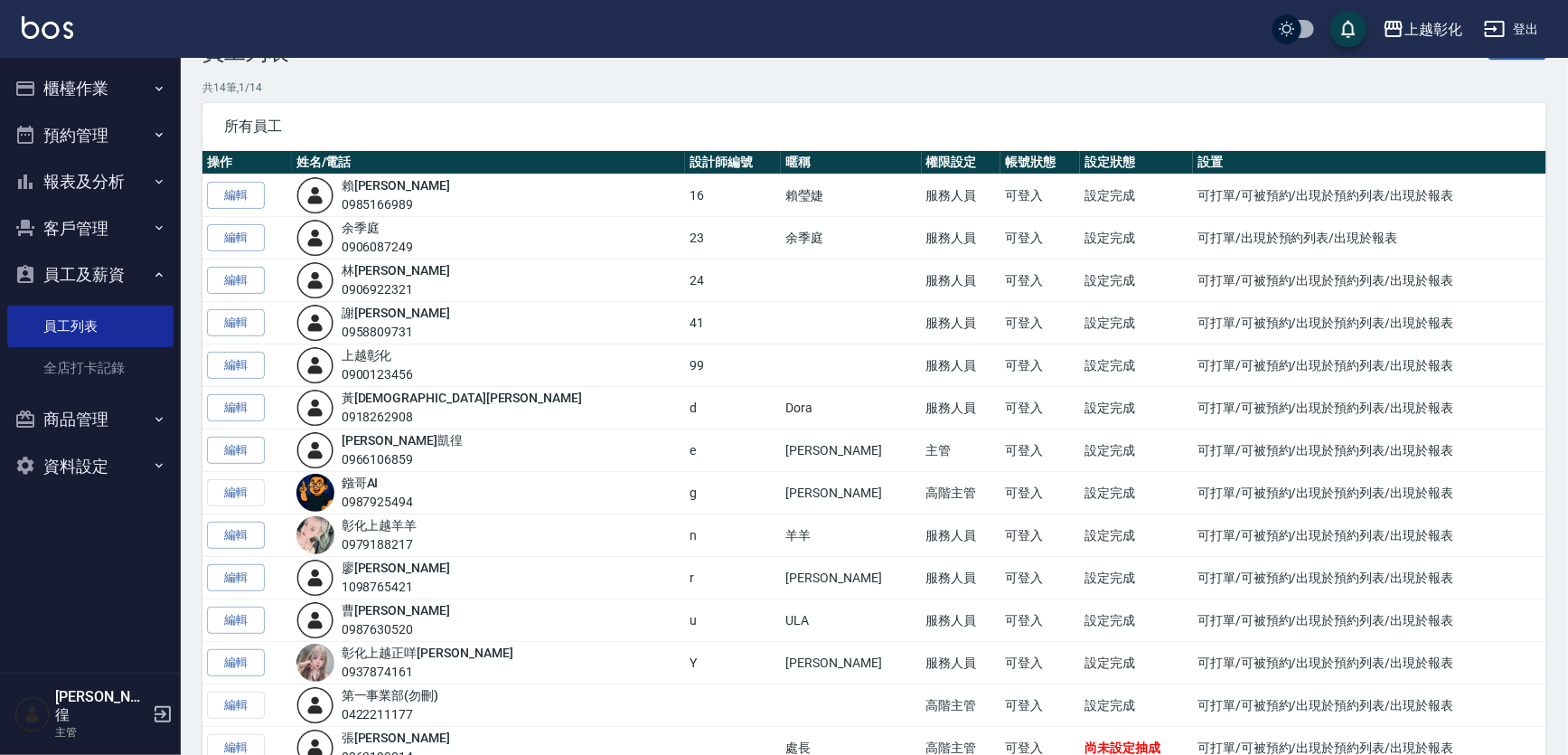
scroll to position [141, 0]
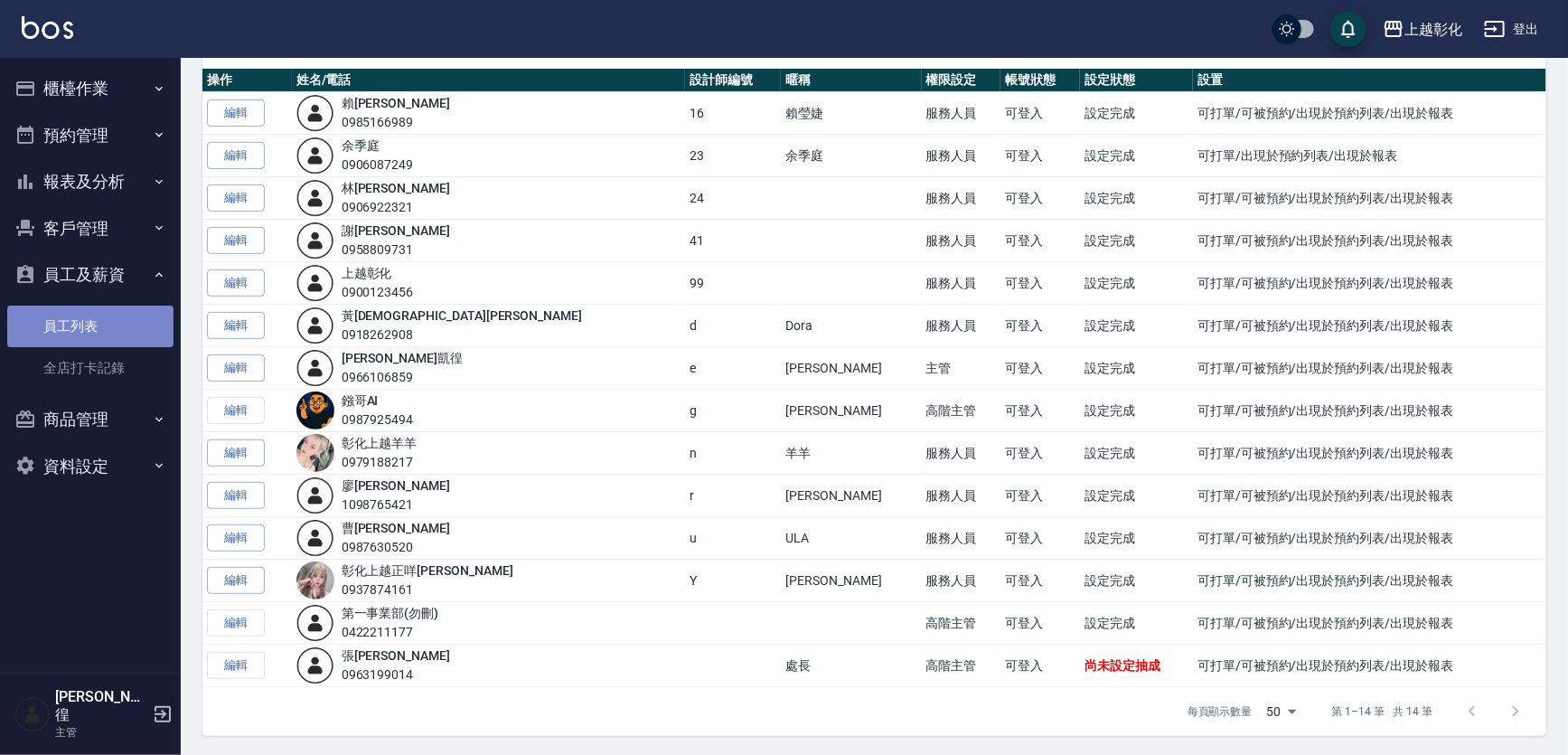
click at [51, 318] on link "員工列表" at bounding box center [91, 326] width 167 height 41
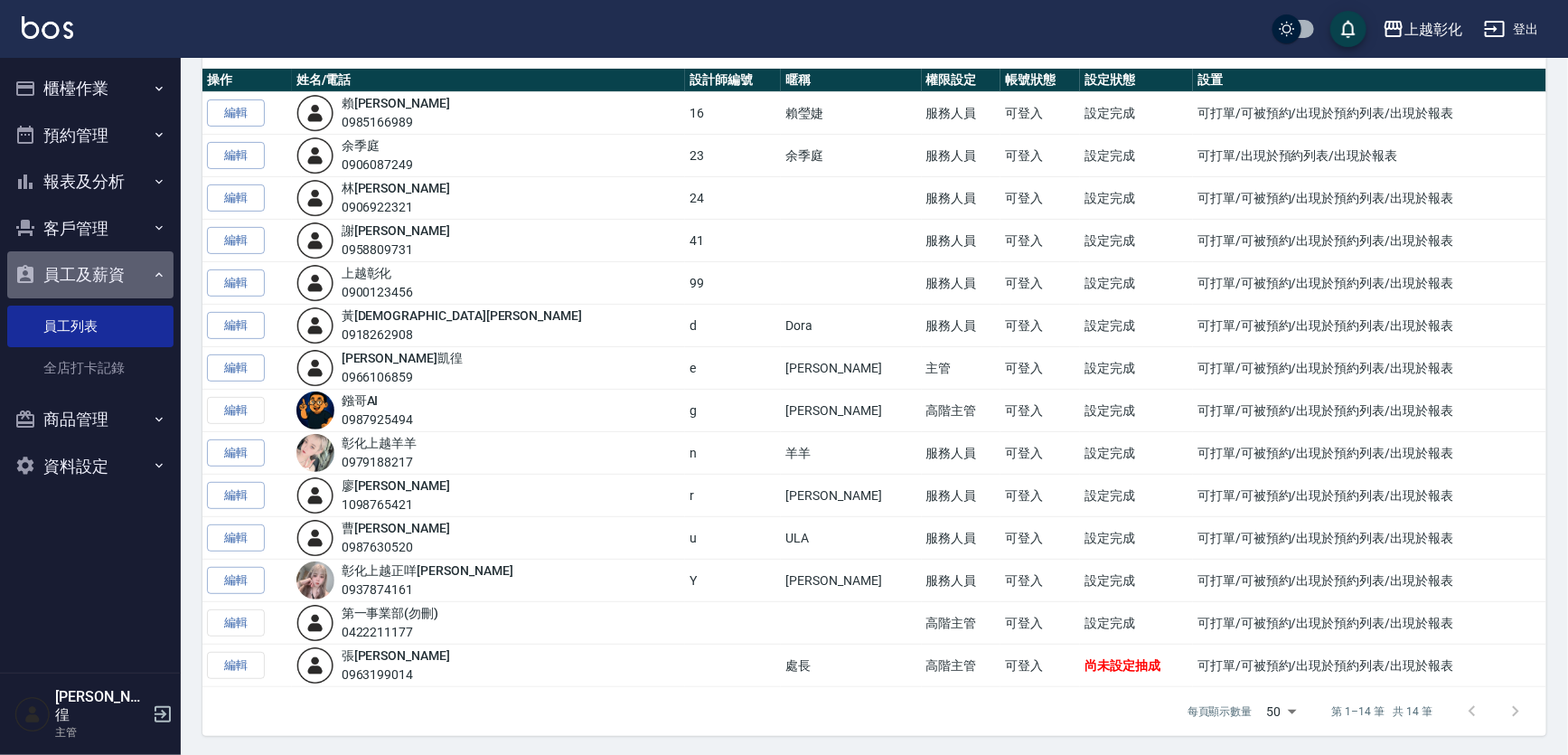
click at [82, 264] on button "員工及薪資" at bounding box center [91, 275] width 167 height 47
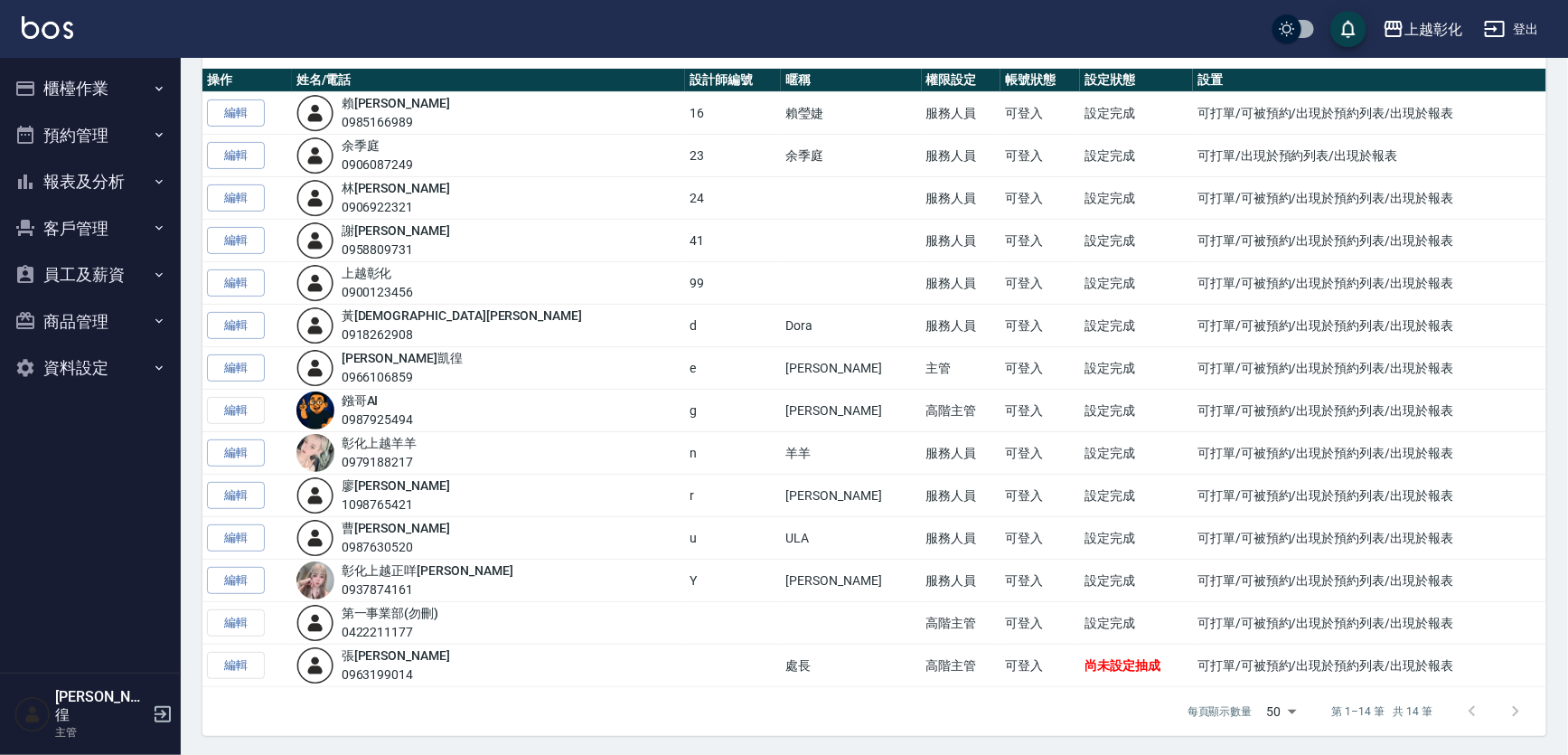
click at [90, 91] on button "櫃檯作業" at bounding box center [91, 89] width 167 height 47
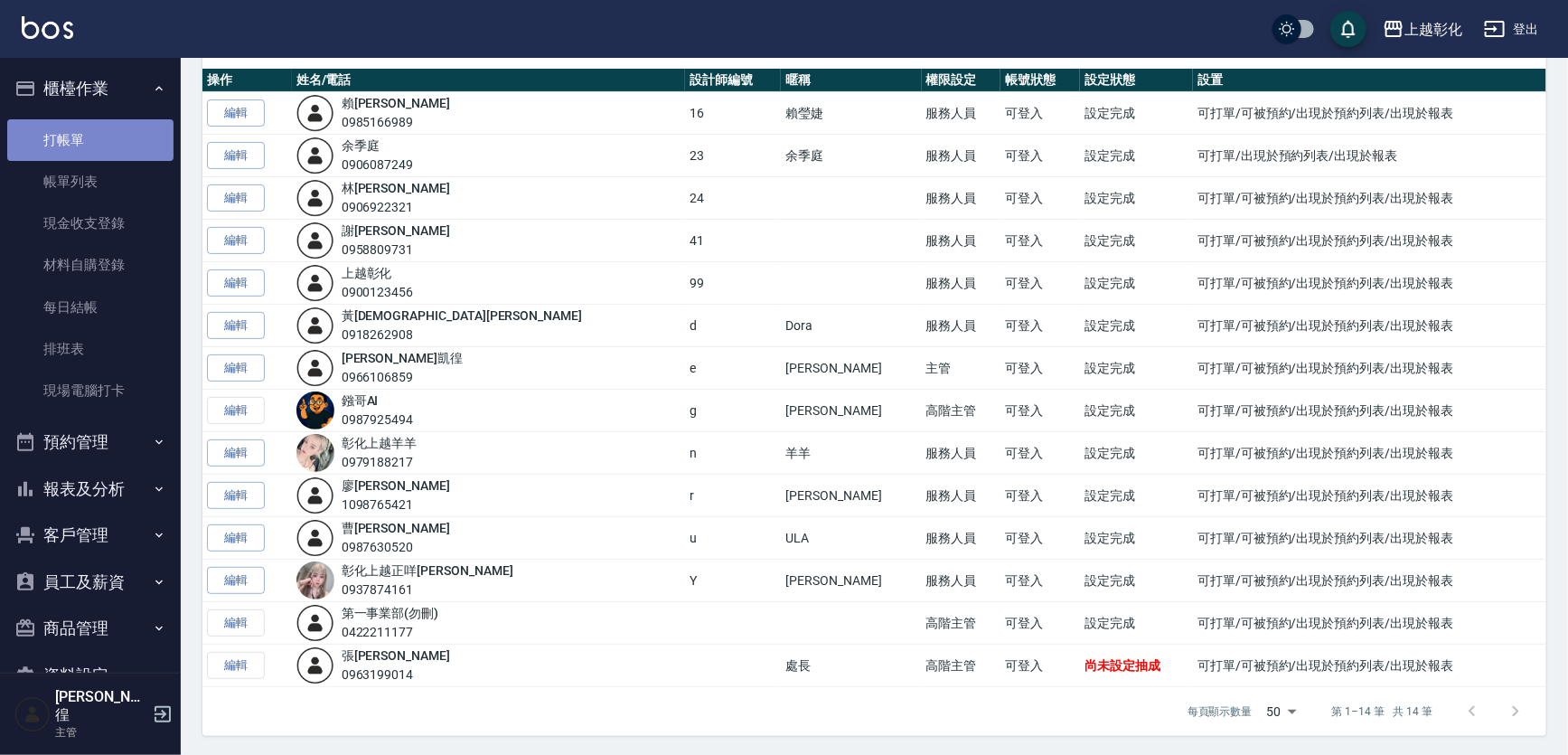
drag, startPoint x: 108, startPoint y: 138, endPoint x: 81, endPoint y: 140, distance: 27.1
click at [108, 139] on link "打帳單" at bounding box center [91, 140] width 167 height 41
